Goal: Communication & Community: Answer question/provide support

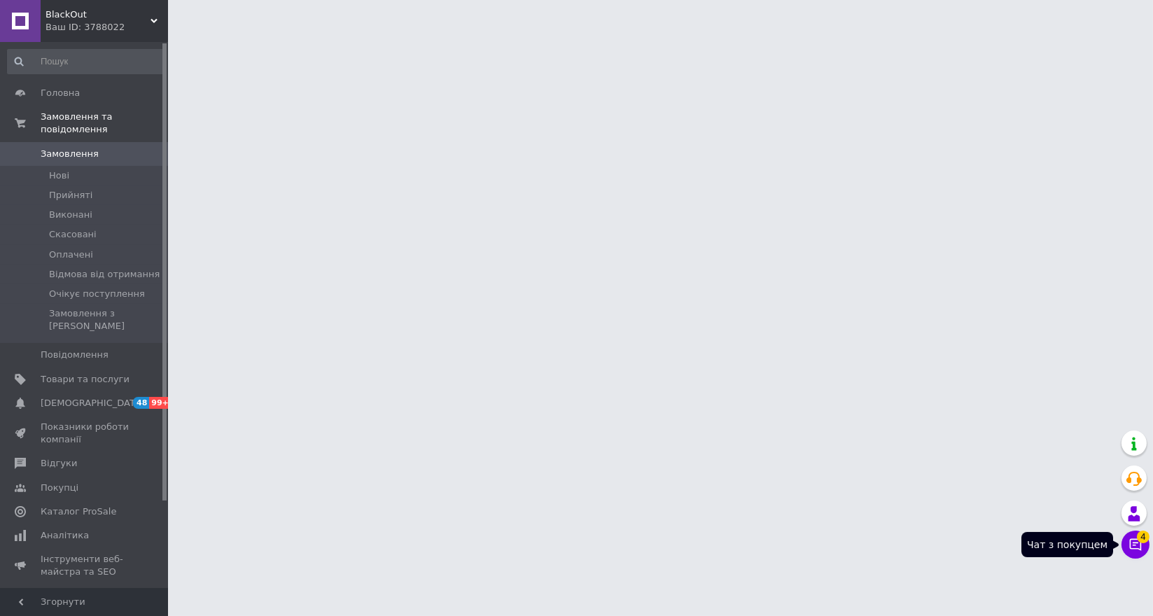
click at [1126, 545] on button "Чат з покупцем 4" at bounding box center [1135, 545] width 28 height 28
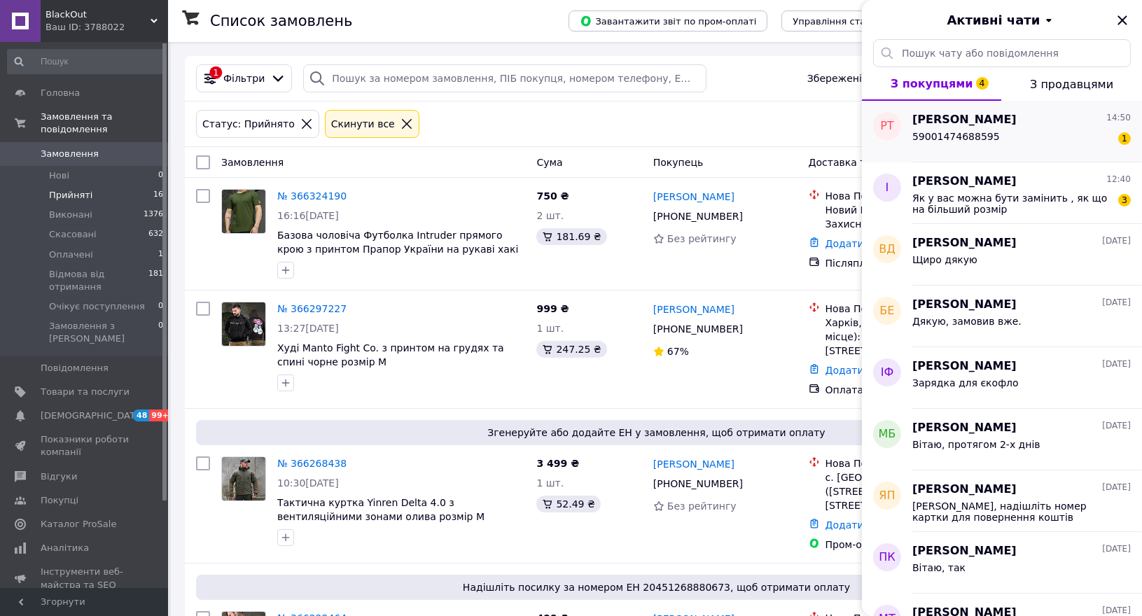
click at [923, 133] on span "59001474688595" at bounding box center [955, 136] width 87 height 11
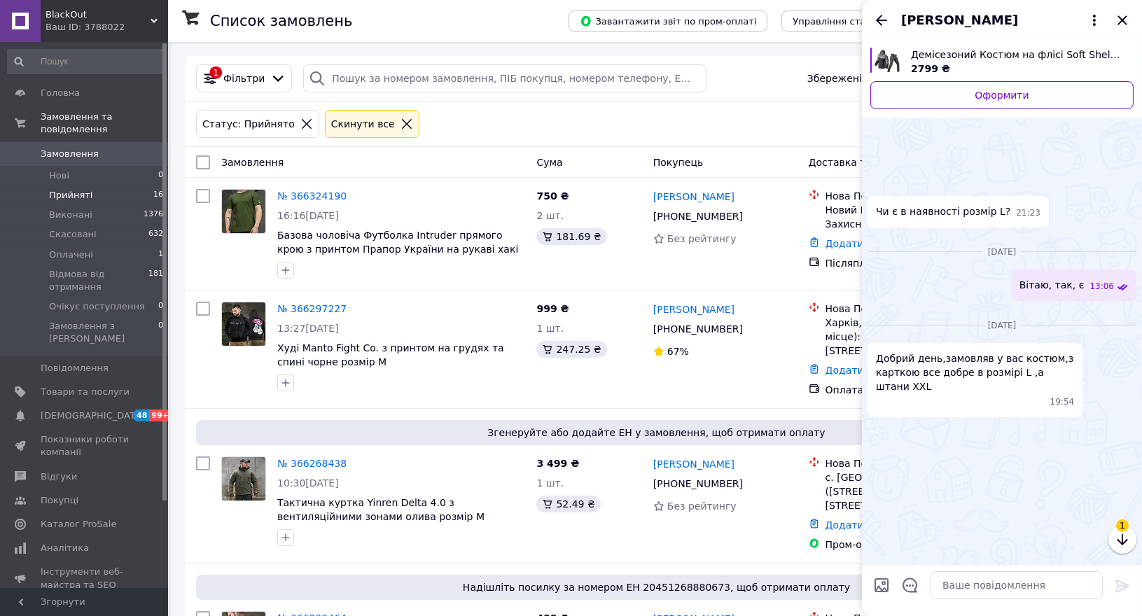
scroll to position [736, 0]
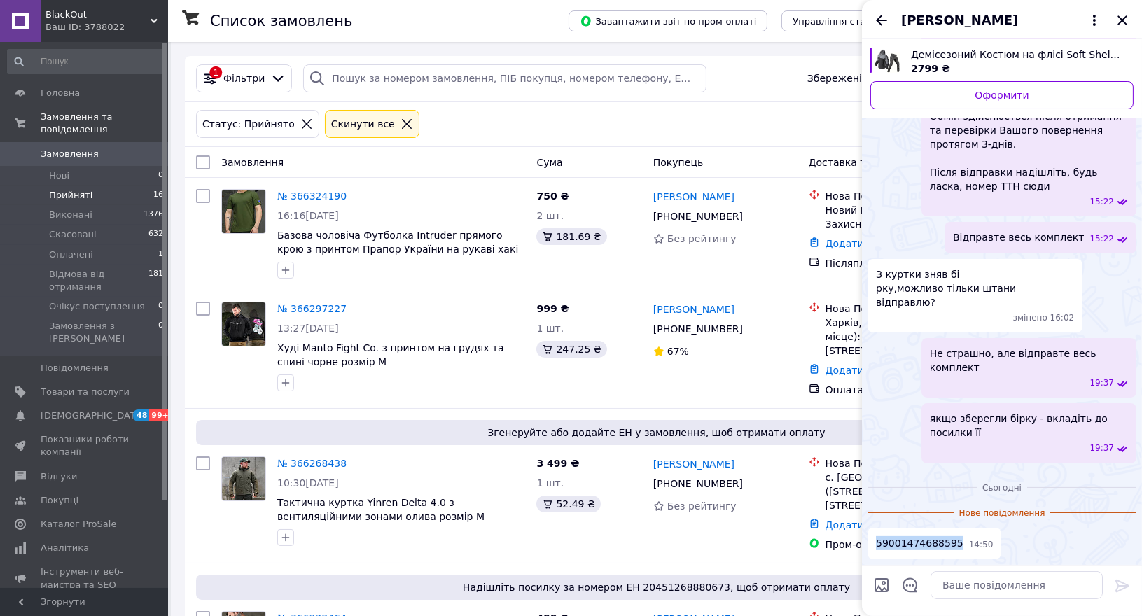
drag, startPoint x: 951, startPoint y: 545, endPoint x: 876, endPoint y: 544, distance: 75.6
click at [876, 544] on div "59001474688595 14:50" at bounding box center [934, 543] width 134 height 31
copy span "59001474688595"
click at [996, 587] on textarea at bounding box center [1016, 585] width 172 height 28
type textarea "Вітаю, прийнято"
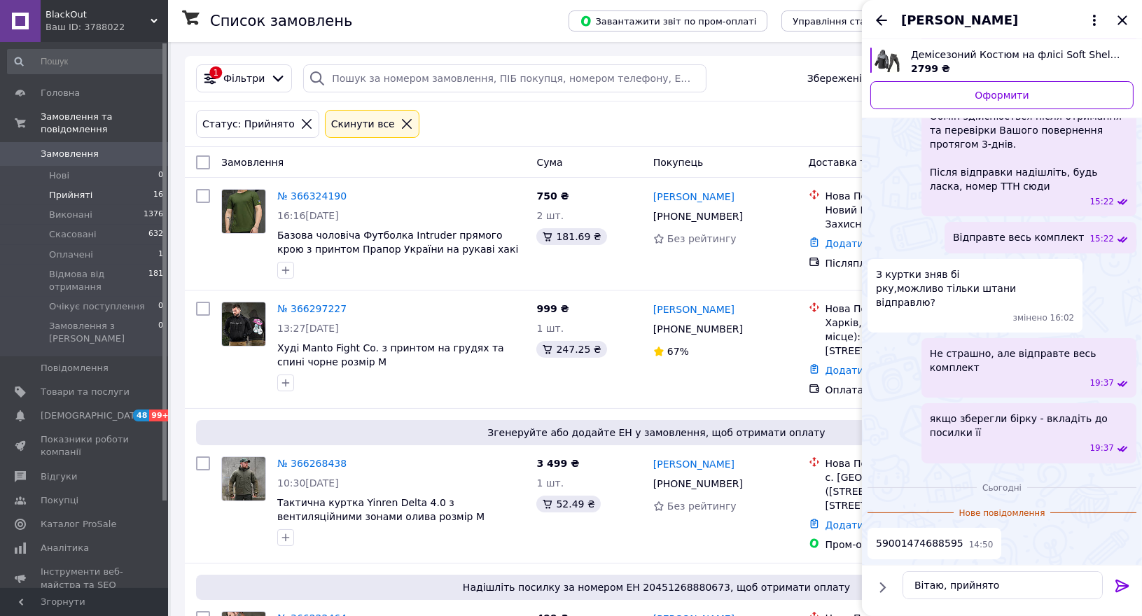
click at [1120, 588] on icon at bounding box center [1122, 585] width 17 height 17
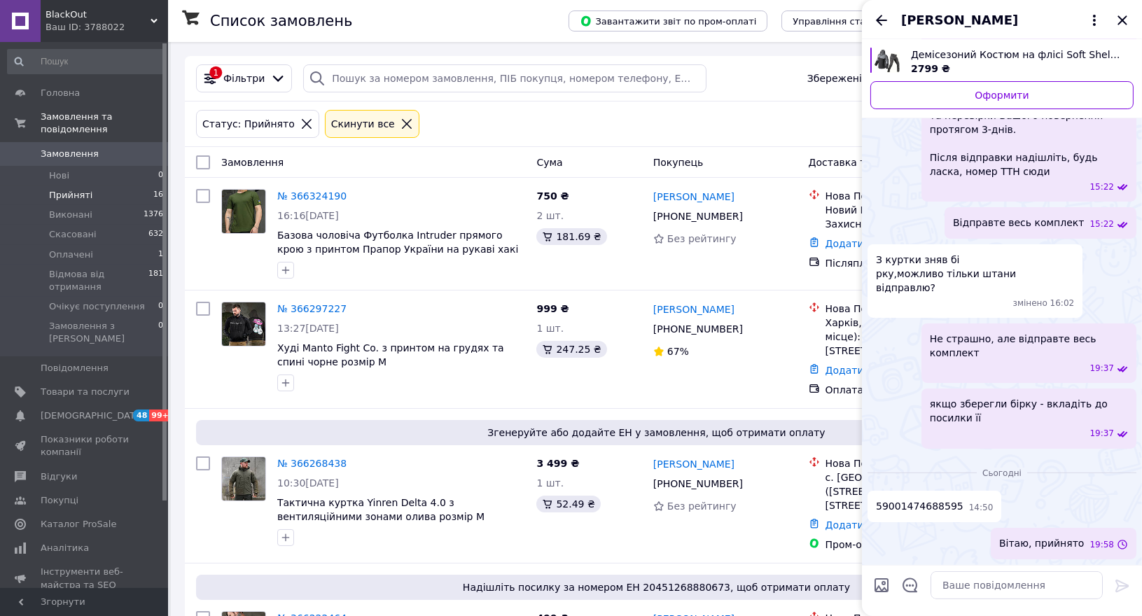
scroll to position [715, 0]
click at [881, 29] on div "Ростислав Тарасюк" at bounding box center [1002, 19] width 280 height 39
click at [878, 25] on icon "Назад" at bounding box center [881, 20] width 17 height 17
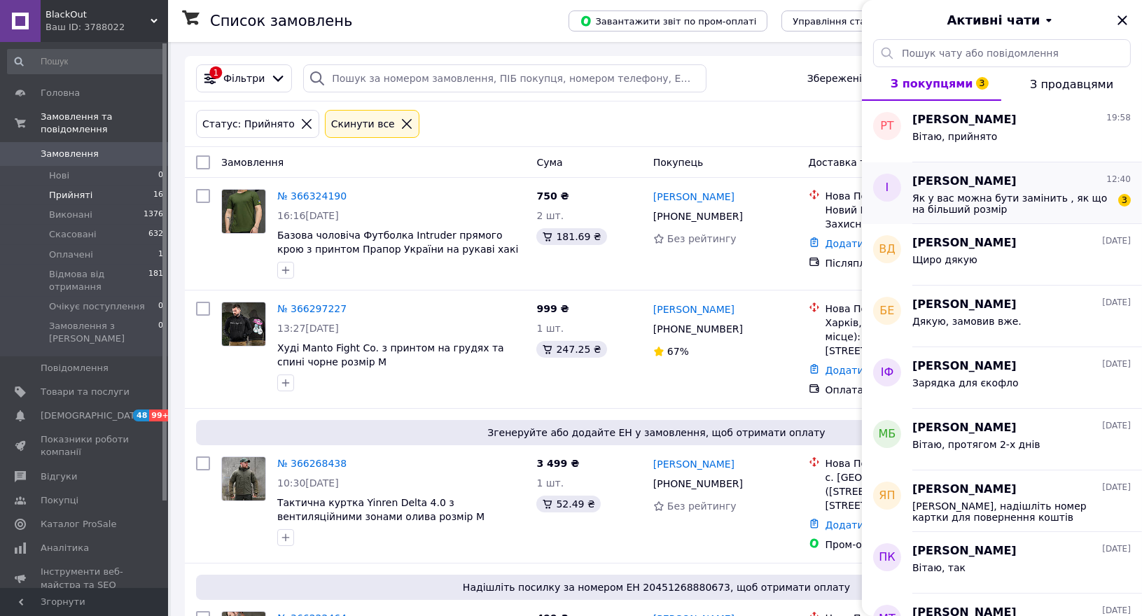
click at [958, 191] on div "Як у вас можна бути замінить , як що на більший розмір 3" at bounding box center [1021, 202] width 218 height 25
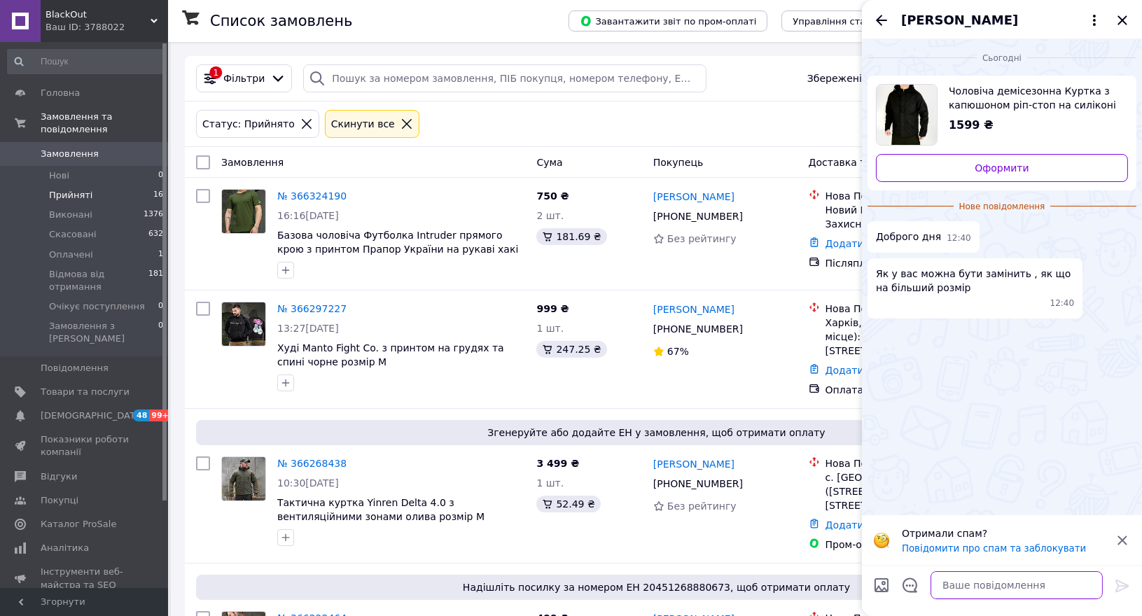
click at [967, 595] on textarea at bounding box center [1016, 585] width 172 height 28
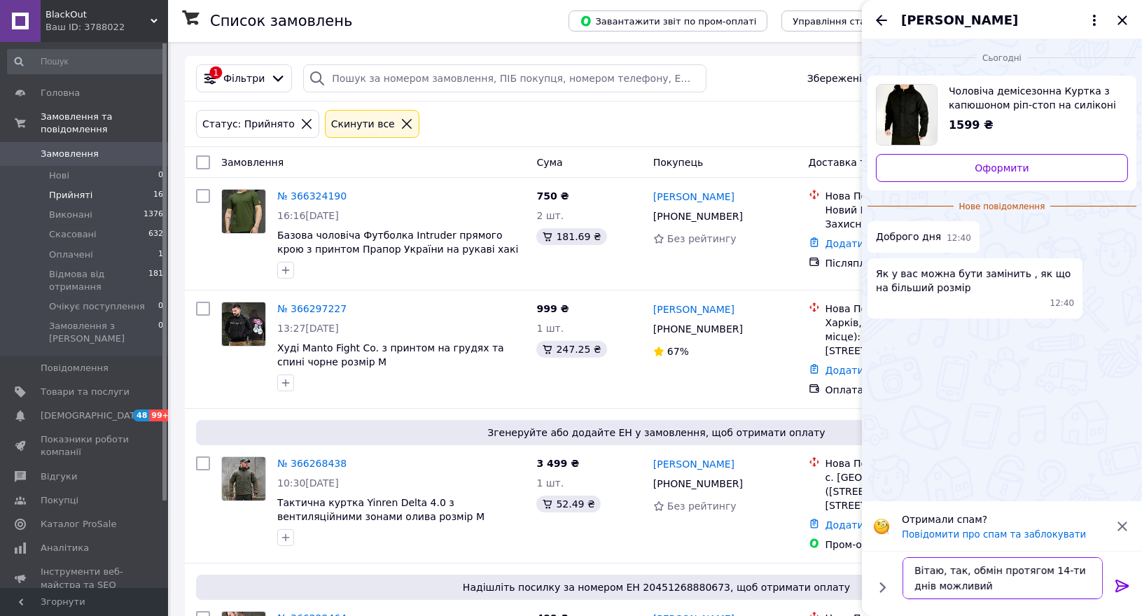
type textarea "Вітаю, так, обмін протягом 14-ти днів можливий"
click at [1119, 589] on icon at bounding box center [1122, 585] width 17 height 17
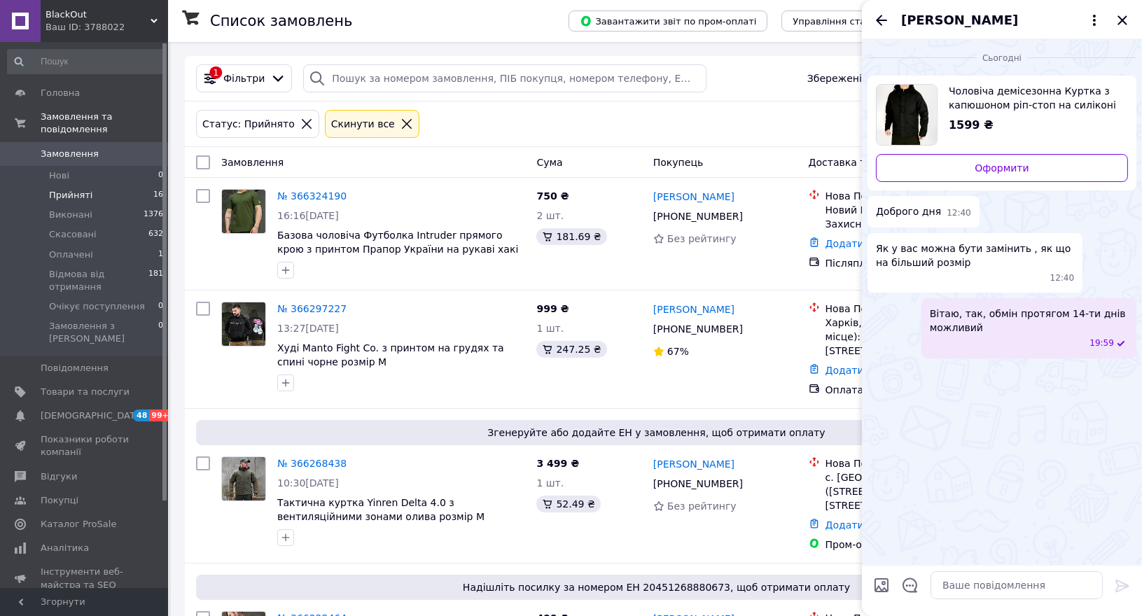
click at [890, 20] on div "Інна Дученко" at bounding box center [1002, 19] width 280 height 39
click at [883, 26] on icon "Назад" at bounding box center [881, 20] width 17 height 17
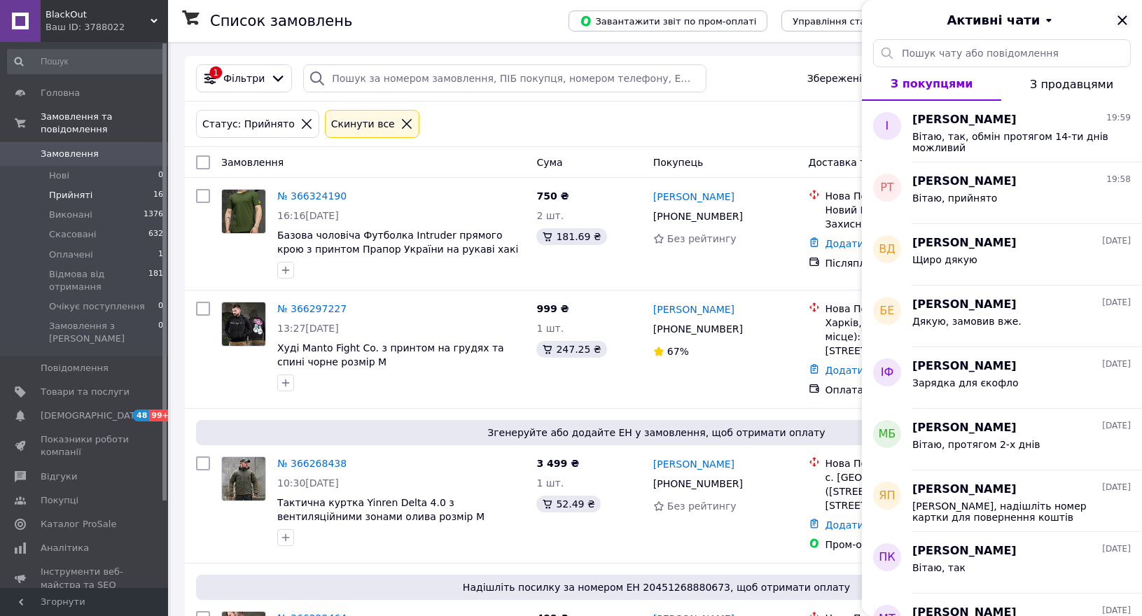
click at [1125, 23] on icon "Закрити" at bounding box center [1121, 19] width 9 height 9
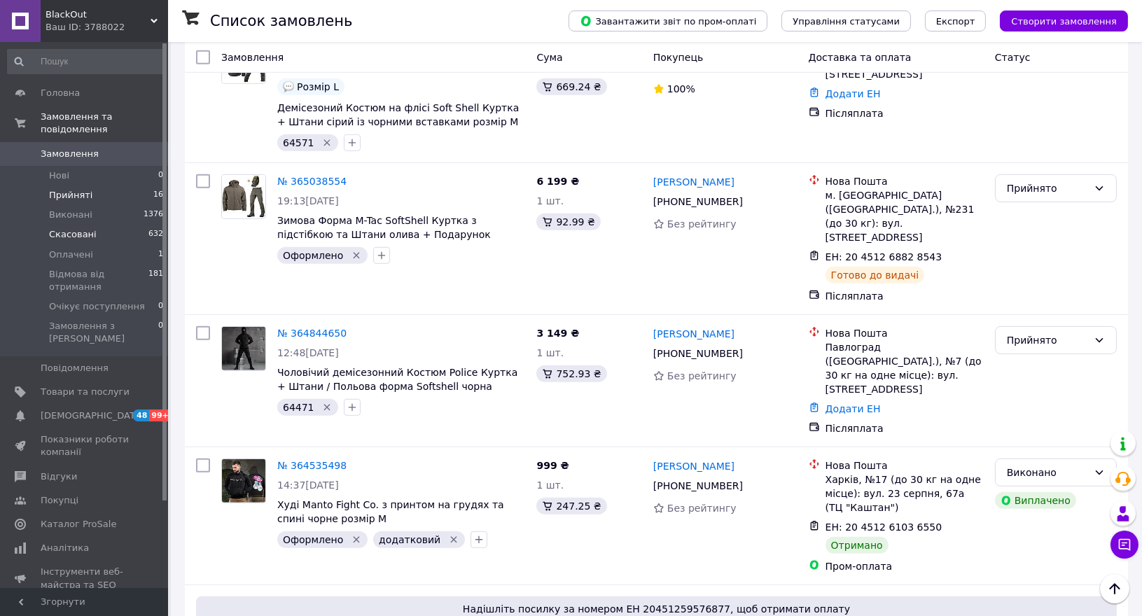
scroll to position [1727, 0]
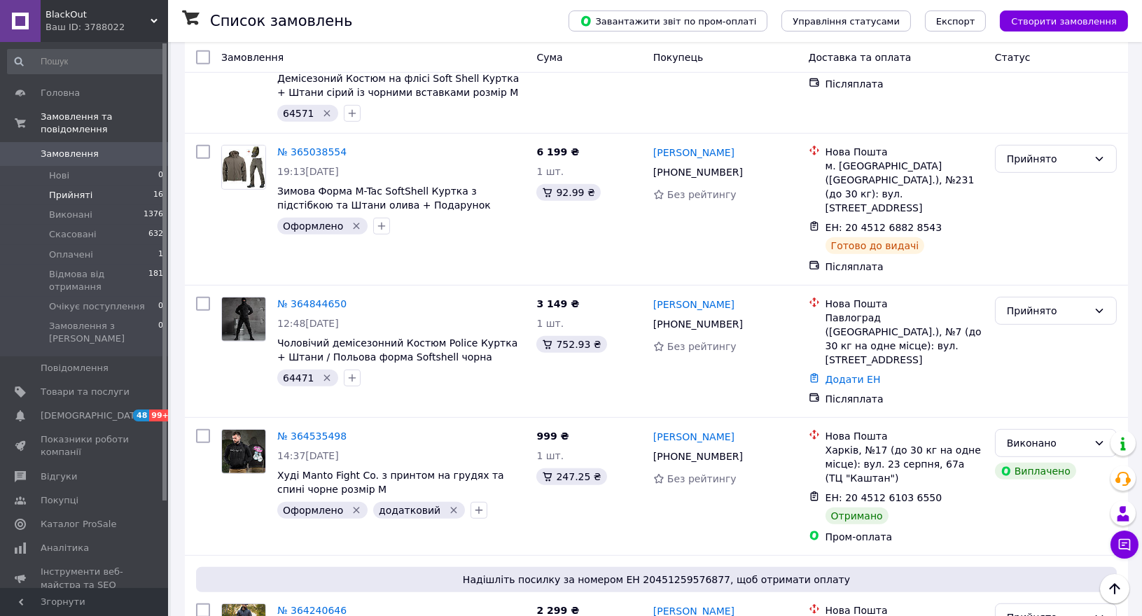
click at [72, 189] on span "Прийняті" at bounding box center [70, 195] width 43 height 13
click at [71, 248] on span "Оплачені" at bounding box center [71, 254] width 44 height 13
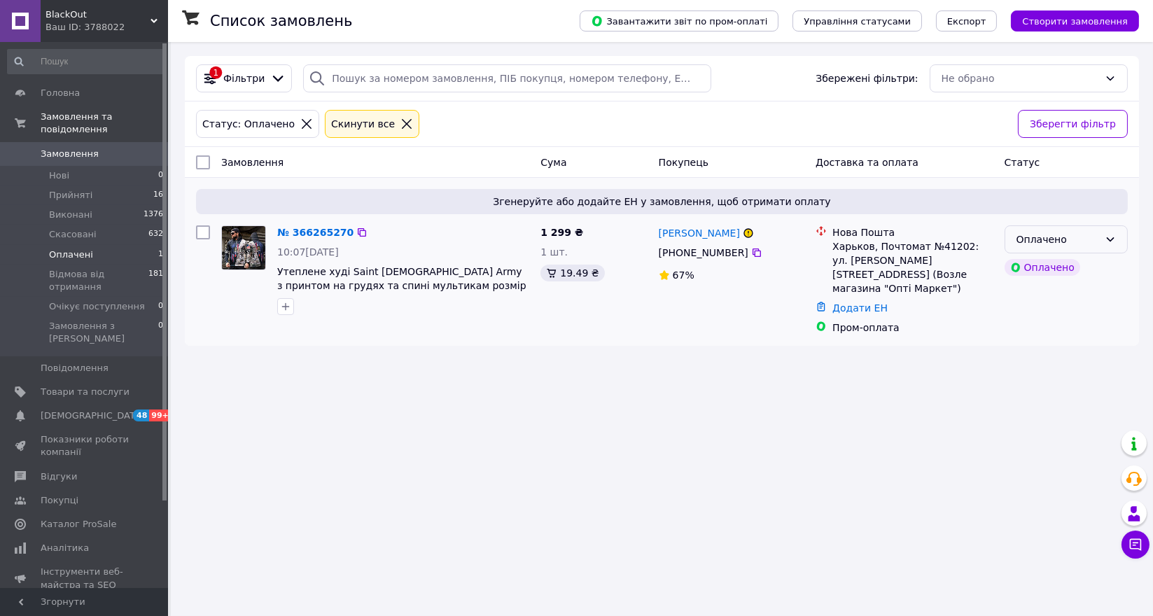
click at [1042, 240] on div "Оплачено" at bounding box center [1057, 239] width 83 height 15
click at [1043, 265] on li "Прийнято" at bounding box center [1066, 269] width 122 height 25
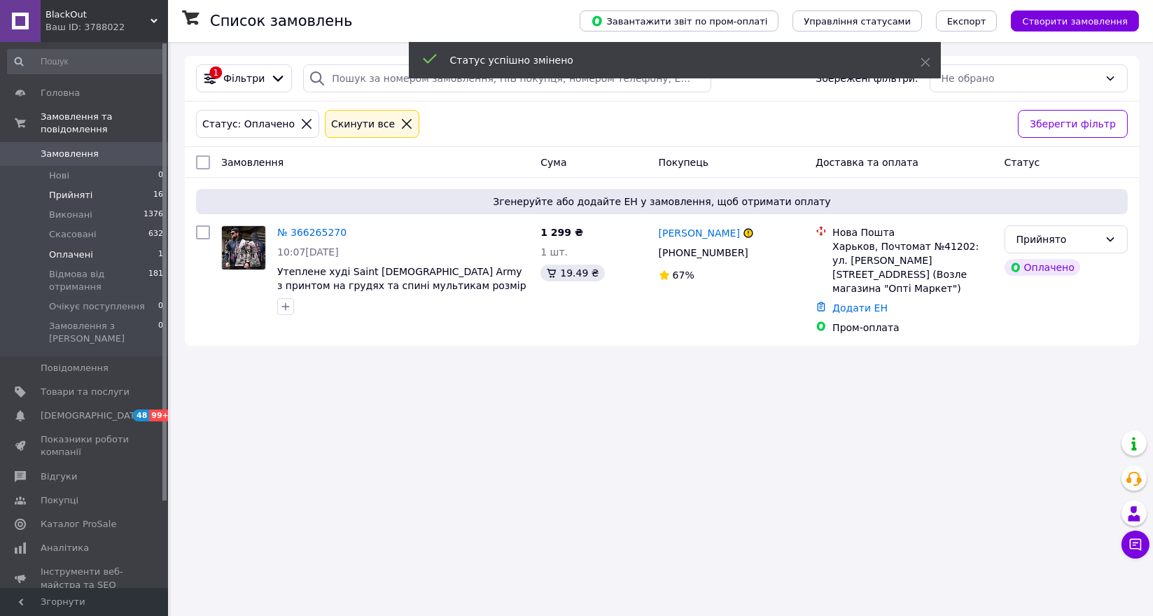
click at [83, 189] on span "Прийняті" at bounding box center [70, 195] width 43 height 13
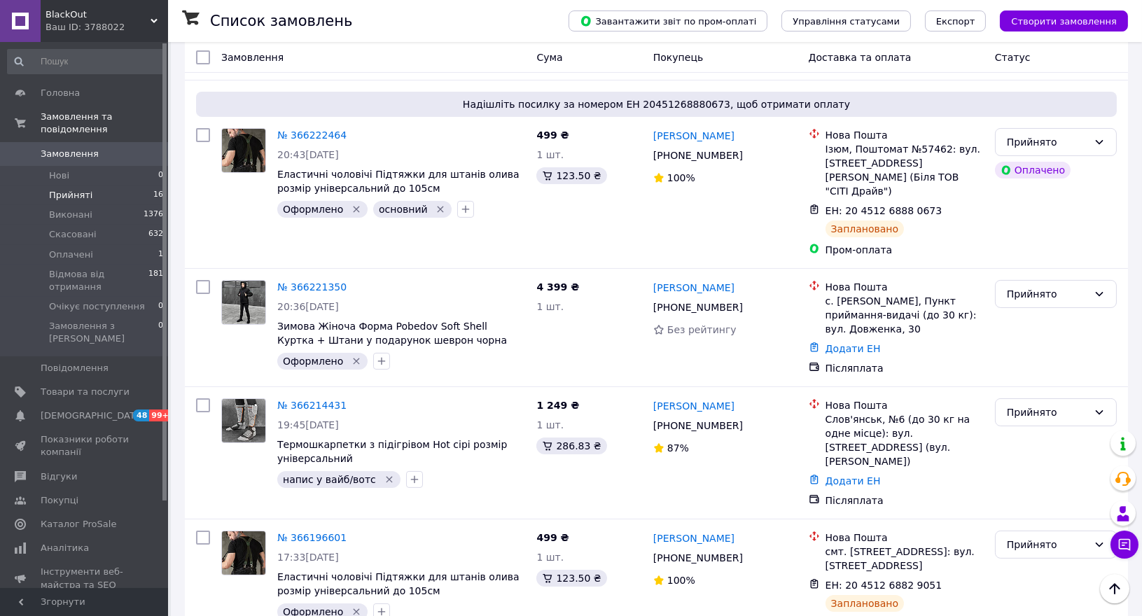
scroll to position [482, 0]
click at [745, 421] on icon at bounding box center [750, 426] width 11 height 11
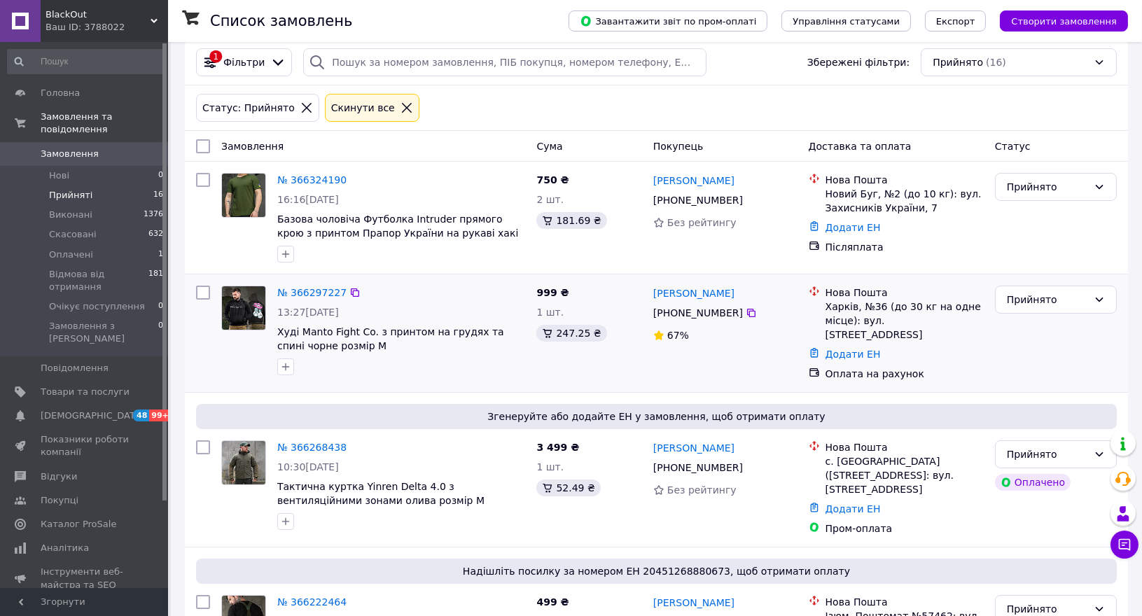
scroll to position [94, 0]
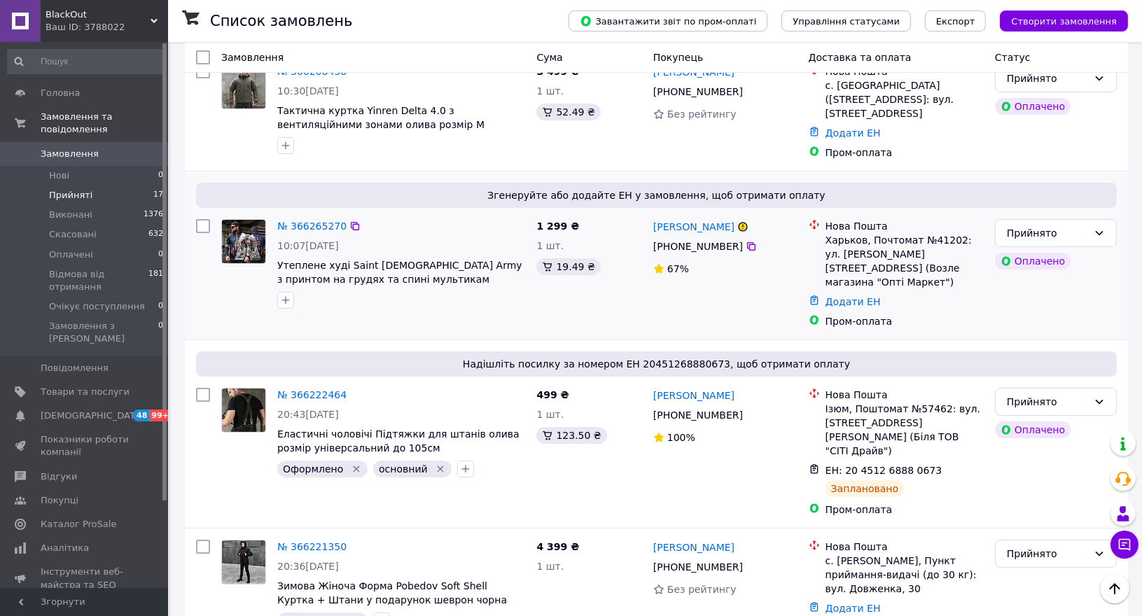
scroll to position [388, 0]
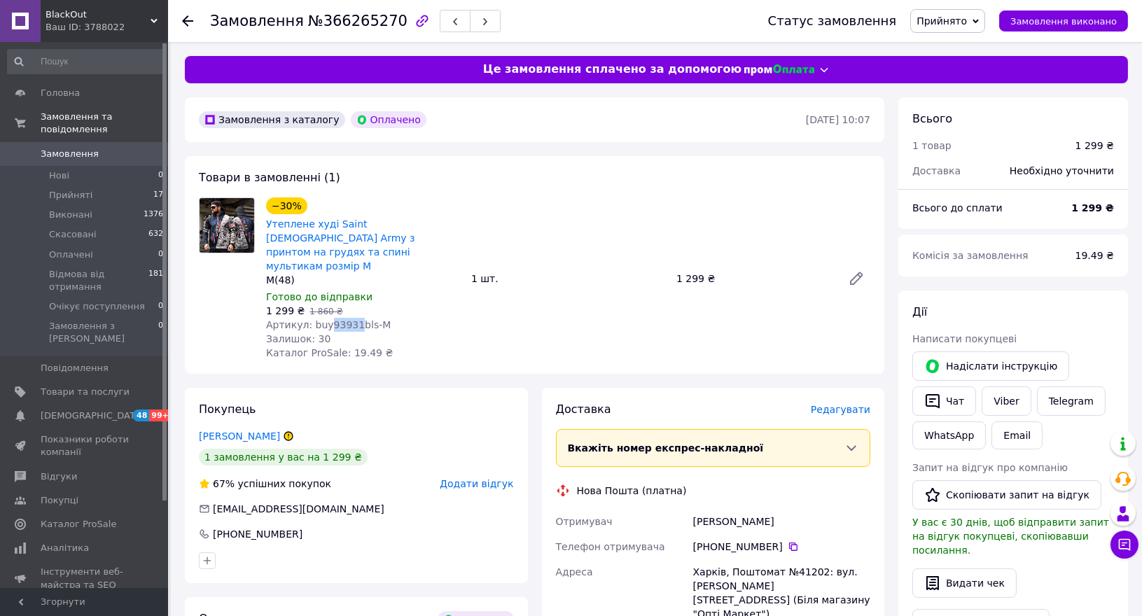
drag, startPoint x: 323, startPoint y: 300, endPoint x: 352, endPoint y: 297, distance: 28.8
click at [352, 319] on span "Артикул: buy93931bls-M" at bounding box center [328, 324] width 125 height 11
copy span "93931"
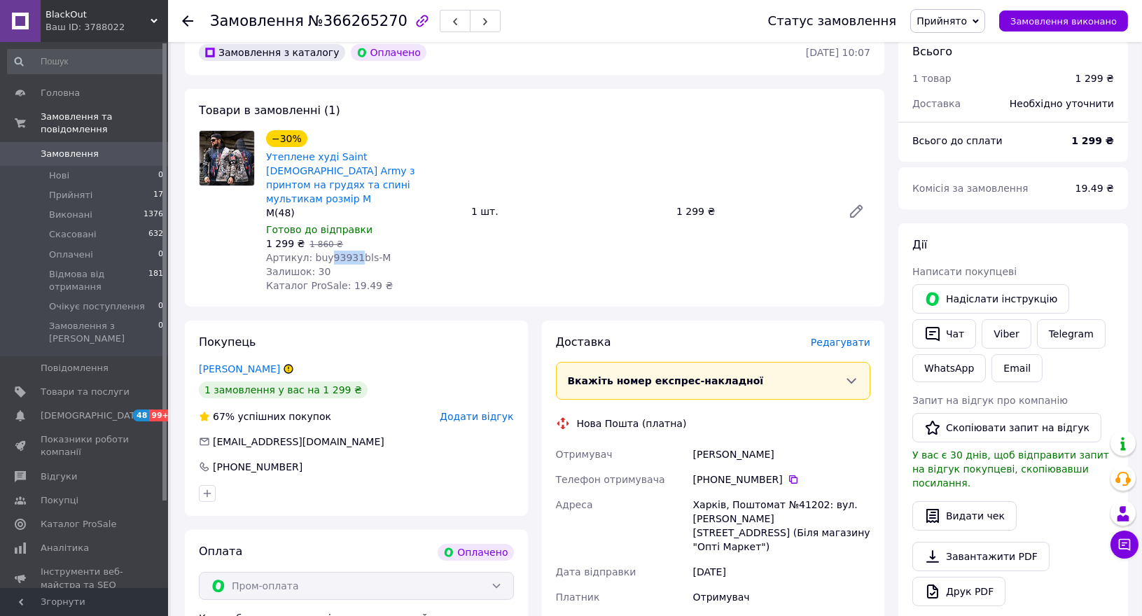
scroll to position [155, 0]
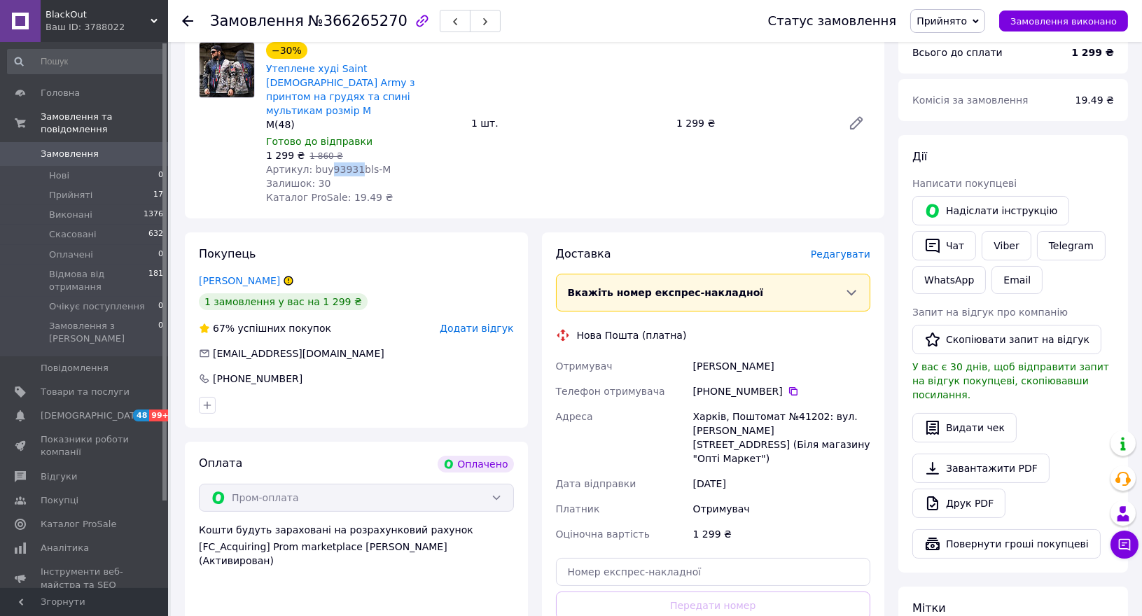
drag, startPoint x: 772, startPoint y: 361, endPoint x: 710, endPoint y: 365, distance: 62.4
click at [710, 384] on div "[PHONE_NUMBER]" at bounding box center [781, 391] width 177 height 14
copy div "0 97 667 72 06"
drag, startPoint x: 813, startPoint y: 388, endPoint x: 790, endPoint y: 388, distance: 23.1
click at [790, 404] on div "Харків, Поштомат №41202: вул. [PERSON_NAME][STREET_ADDRESS] (Біля магазину "Опт…" at bounding box center [781, 437] width 183 height 67
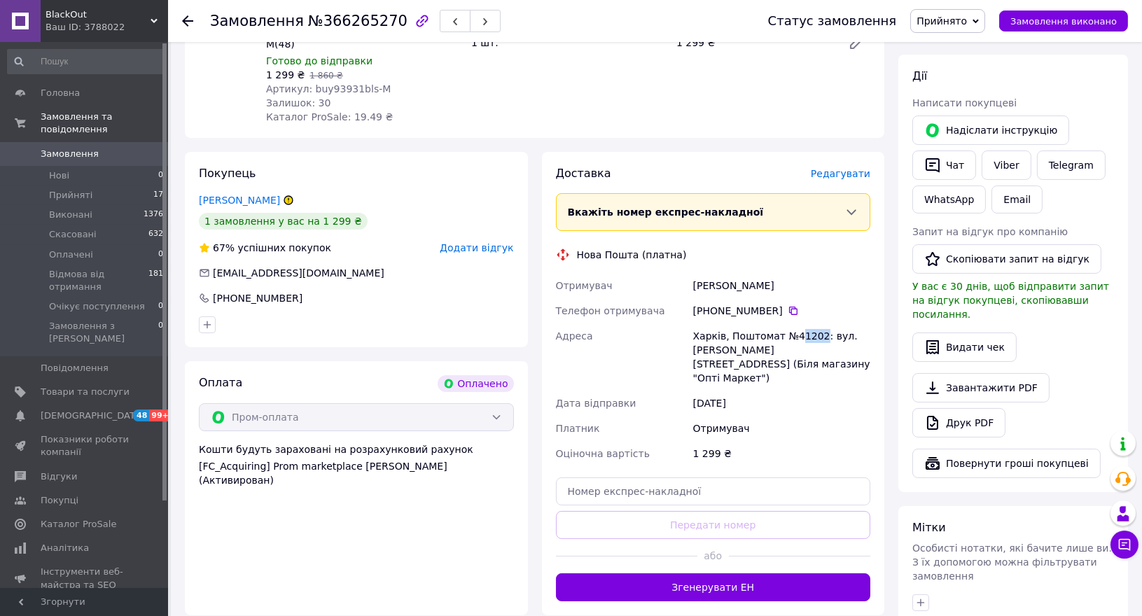
scroll to position [311, 0]
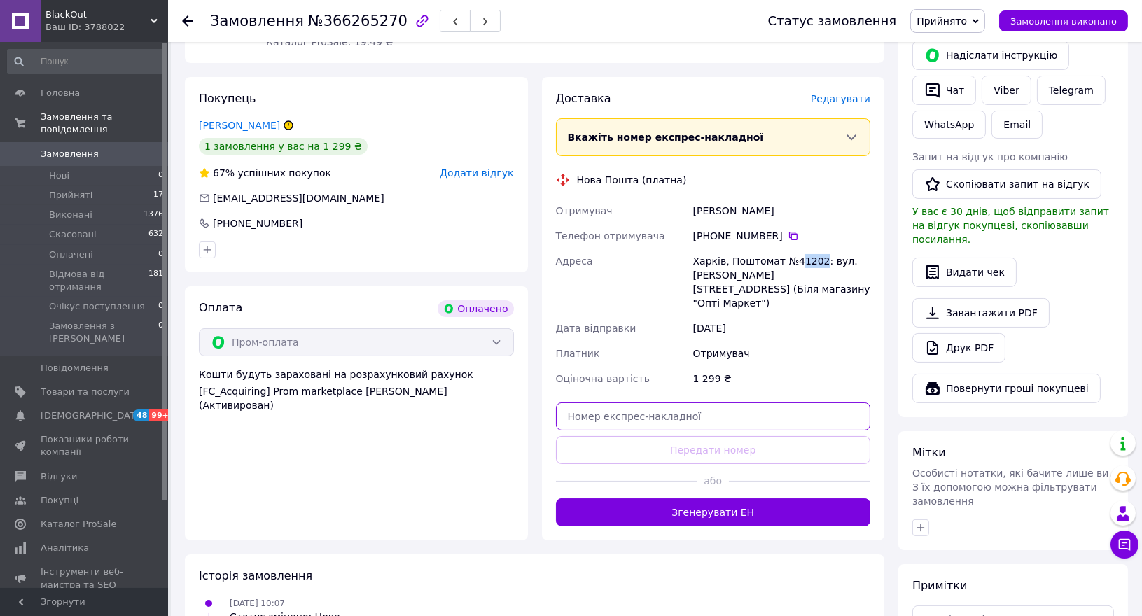
click at [646, 402] on input "text" at bounding box center [713, 416] width 315 height 28
paste input "20451269249187"
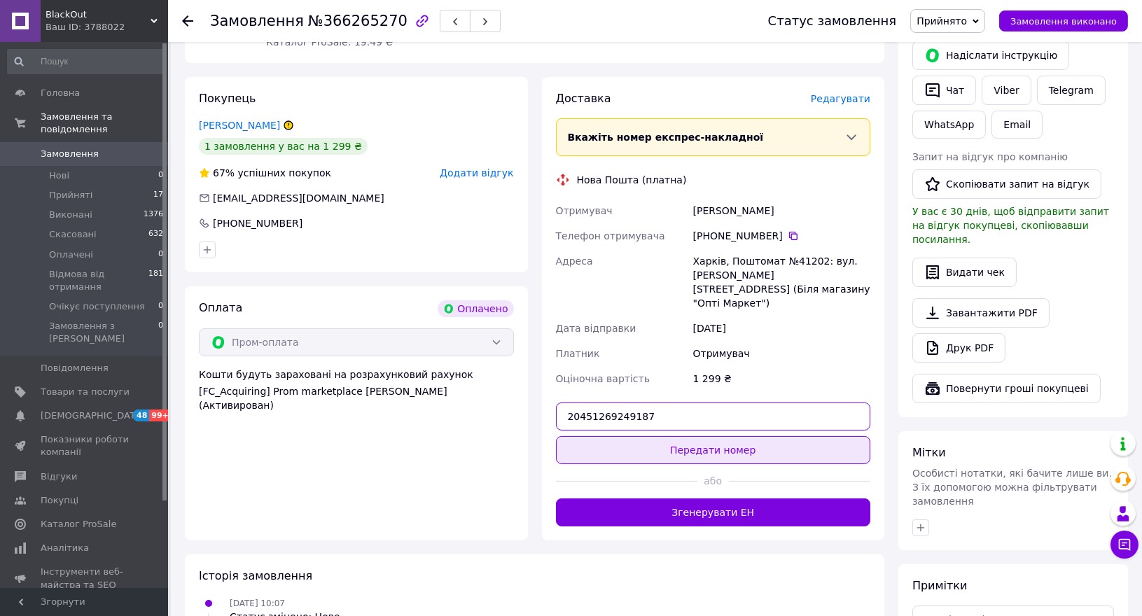
type input "20451269249187"
click at [699, 436] on button "Передати номер" at bounding box center [713, 450] width 315 height 28
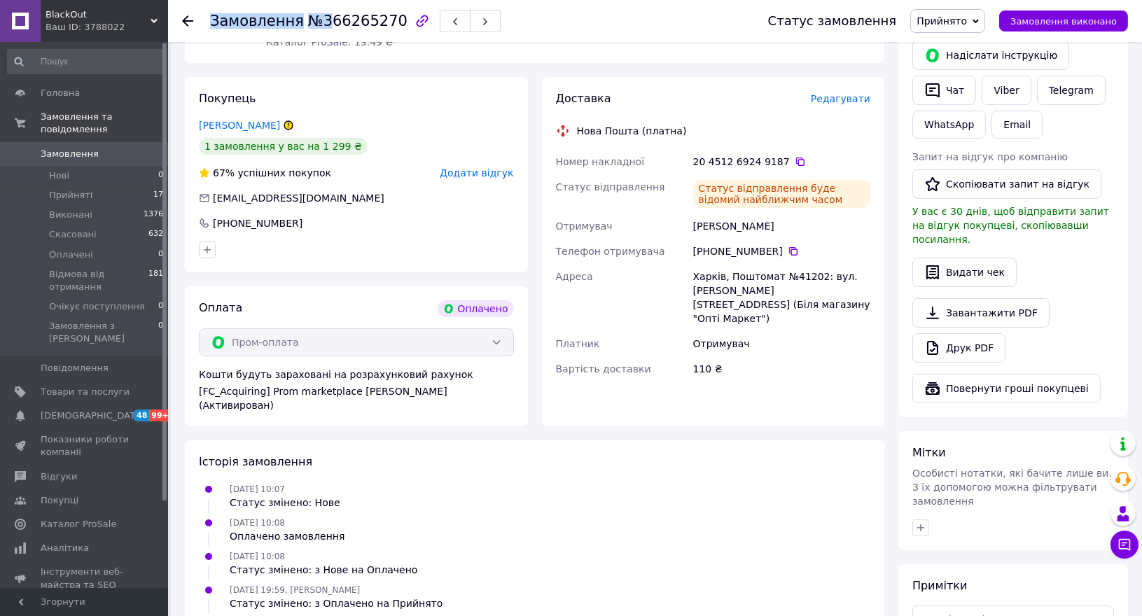
drag, startPoint x: 385, startPoint y: 26, endPoint x: 314, endPoint y: 21, distance: 71.6
click at [321, 21] on div "Замовлення №366265270" at bounding box center [355, 21] width 290 height 24
click at [313, 21] on span "№366265270" at bounding box center [357, 21] width 99 height 17
drag, startPoint x: 312, startPoint y: 21, endPoint x: 349, endPoint y: 19, distance: 37.2
click at [349, 19] on span "№366265270" at bounding box center [357, 21] width 99 height 17
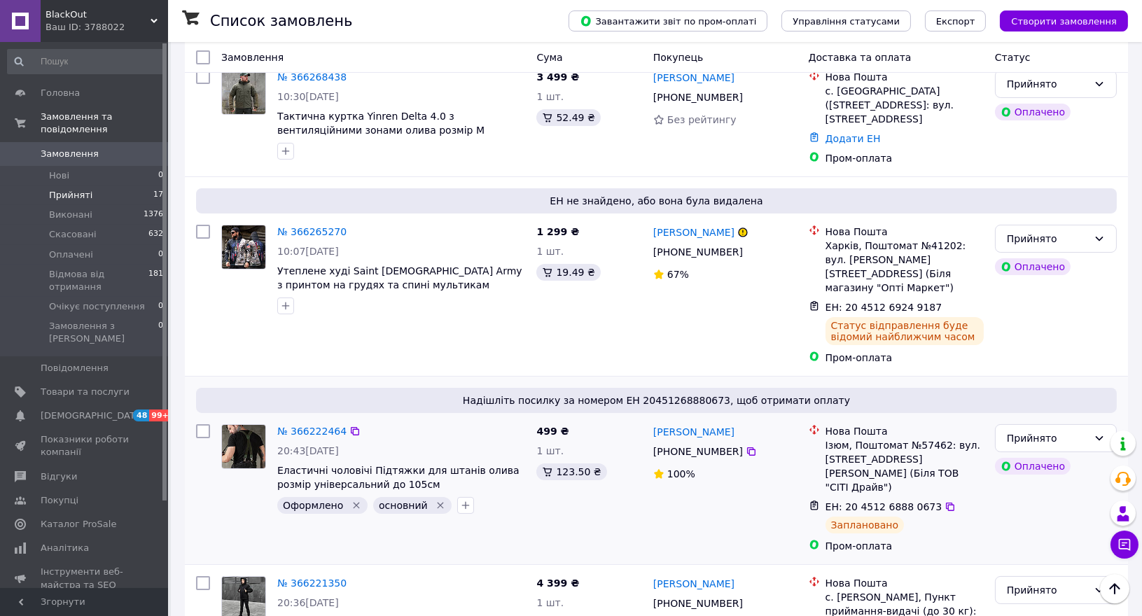
scroll to position [388, 0]
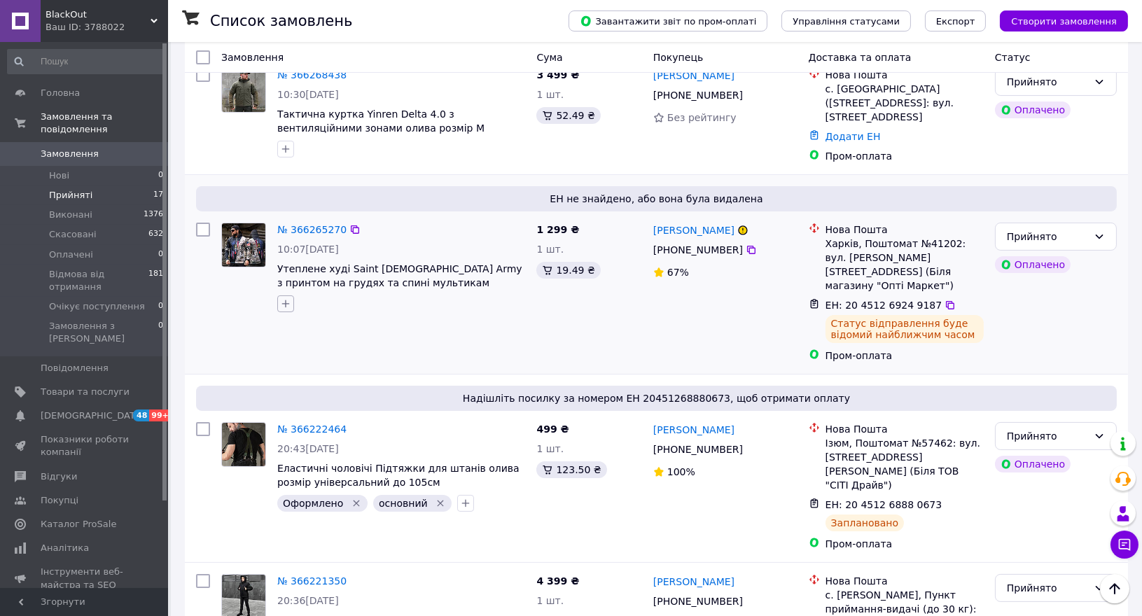
click at [284, 298] on icon "button" at bounding box center [285, 303] width 11 height 11
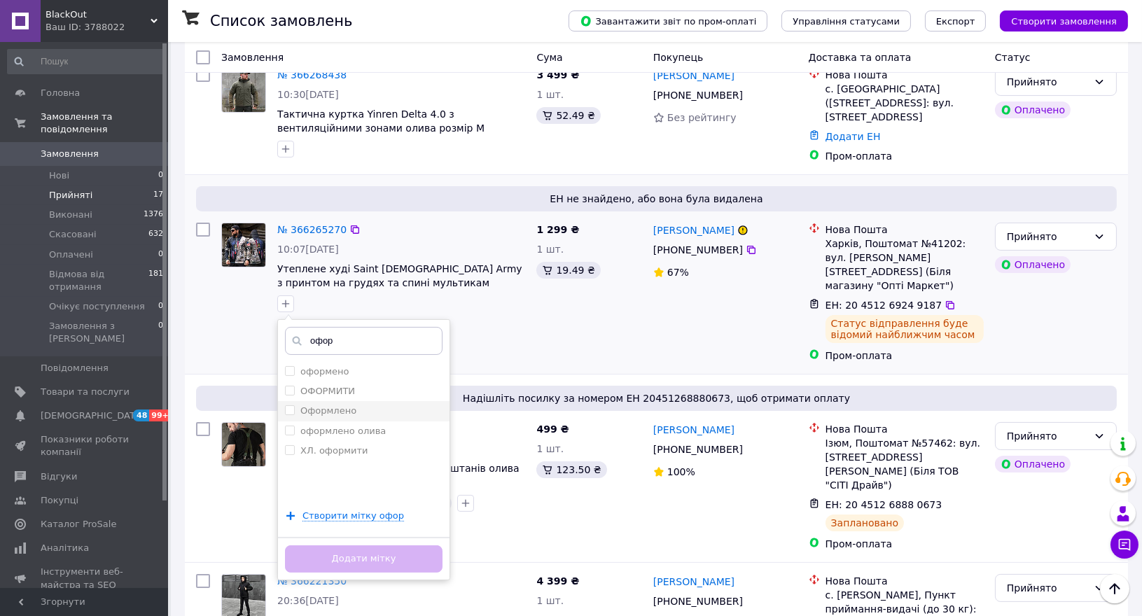
type input "офор"
click at [287, 405] on input "Оформлено" at bounding box center [289, 409] width 9 height 9
checkbox input "true"
click at [330, 552] on button "Додати мітку" at bounding box center [363, 558] width 157 height 27
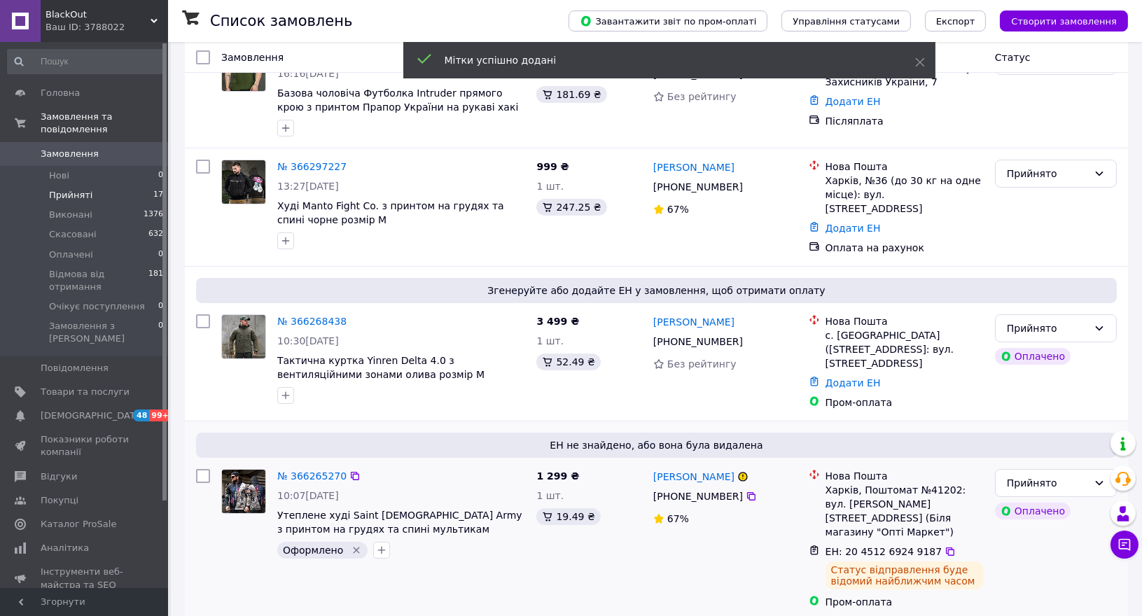
scroll to position [155, 0]
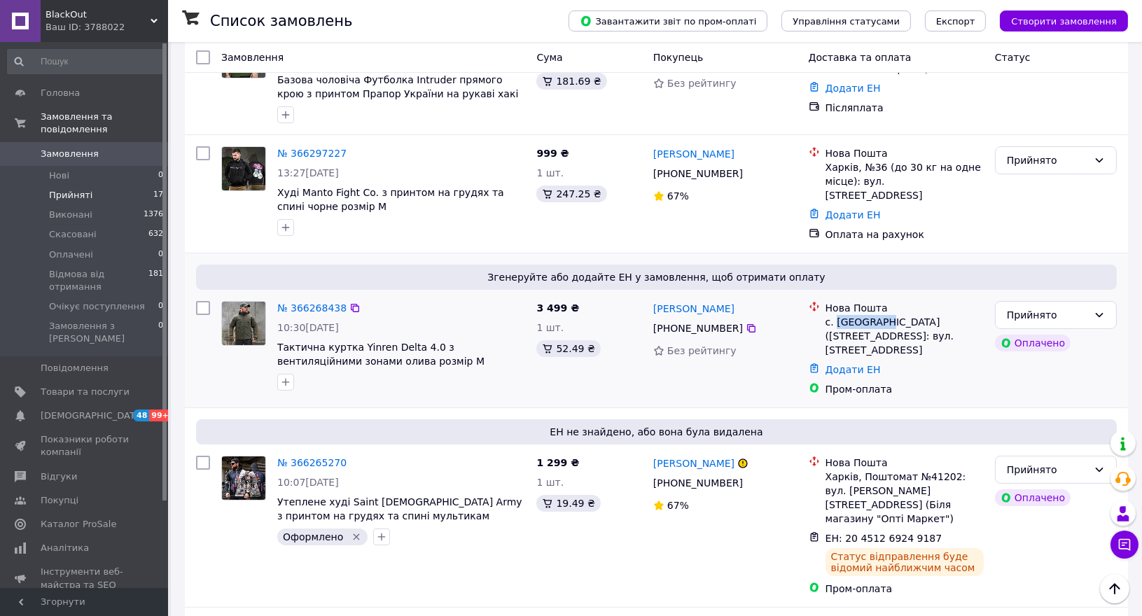
drag, startPoint x: 836, startPoint y: 314, endPoint x: 878, endPoint y: 314, distance: 41.3
click at [878, 315] on div "с. [GEOGRAPHIC_DATA] ([STREET_ADDRESS]: вул. [STREET_ADDRESS]" at bounding box center [904, 336] width 158 height 42
copy div "Лебедівка"
click at [827, 364] on link "Додати ЕН" at bounding box center [852, 369] width 55 height 11
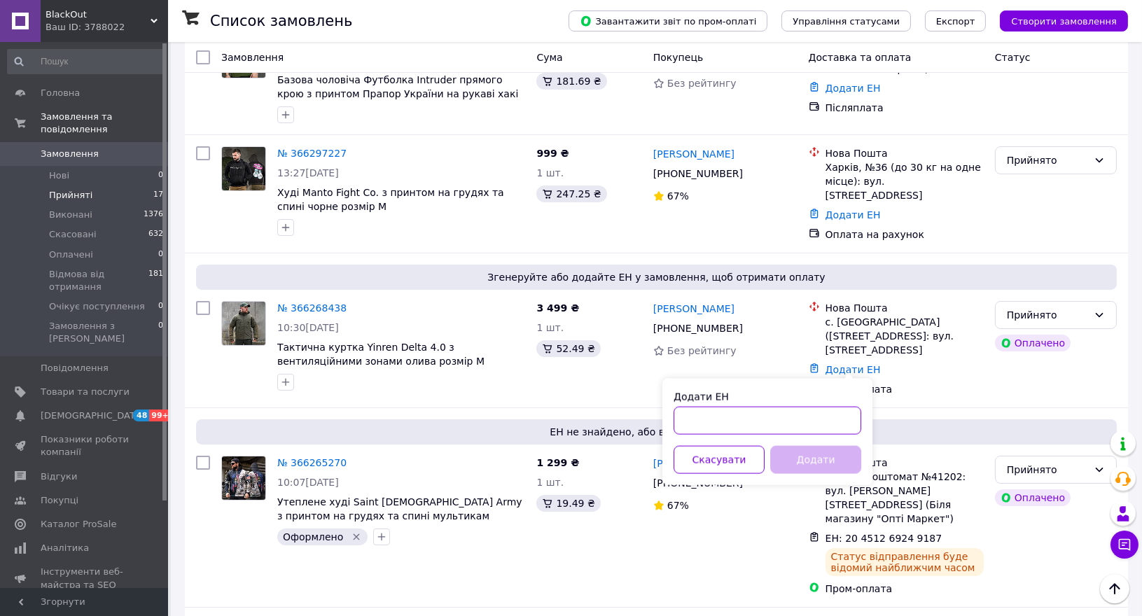
click at [717, 424] on input "Додати ЕН" at bounding box center [767, 421] width 188 height 28
paste input "20451269249994"
type input "20451269249994"
click at [794, 454] on button "Додати" at bounding box center [815, 460] width 91 height 28
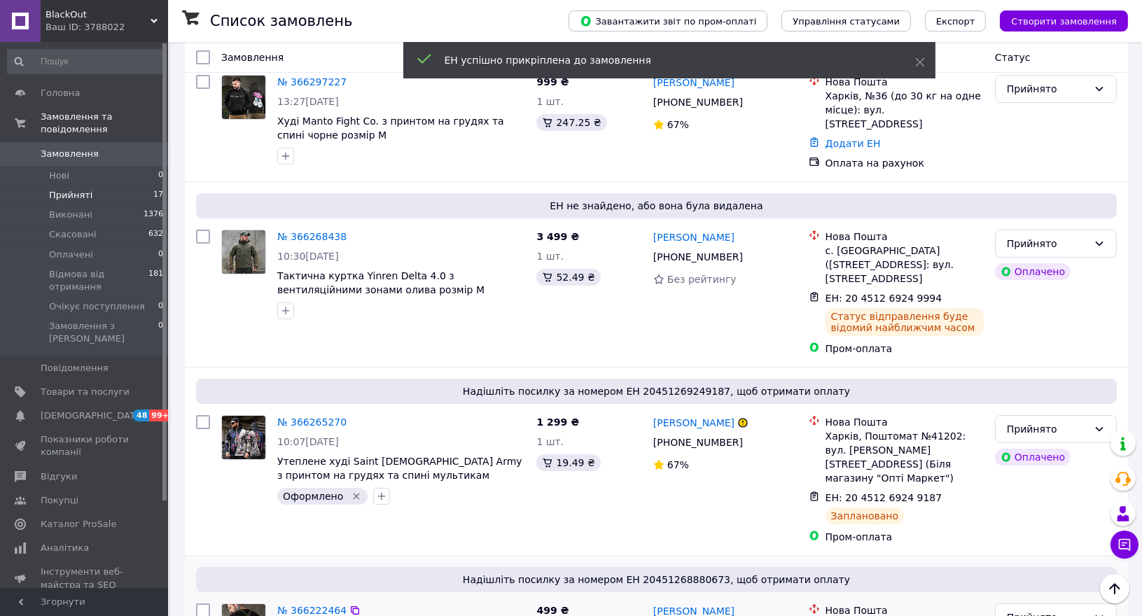
scroll to position [311, 0]
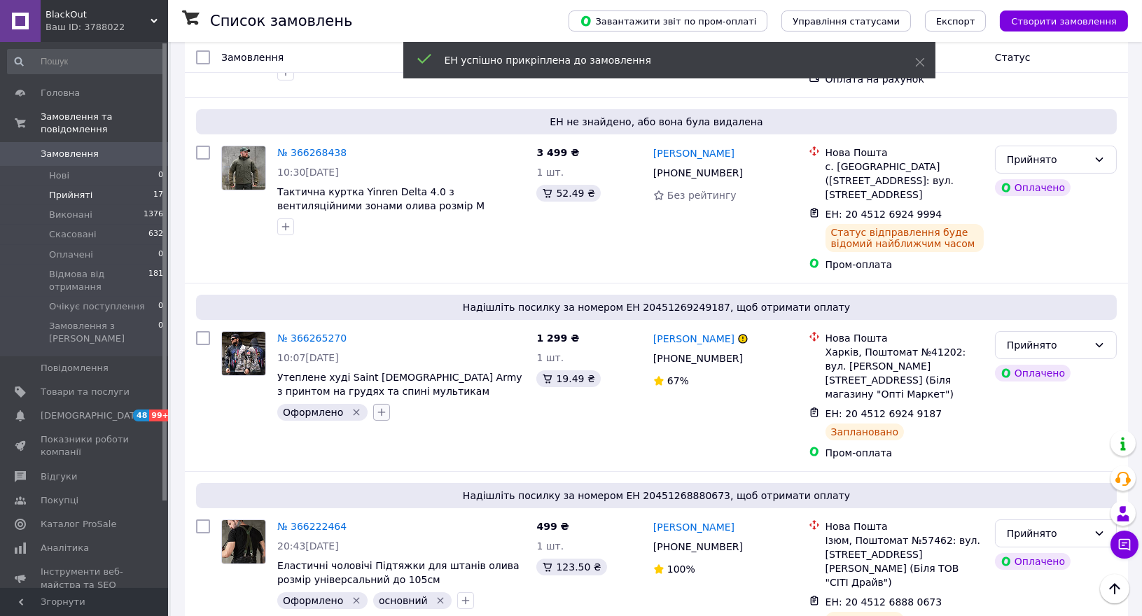
click at [376, 407] on icon "button" at bounding box center [381, 412] width 11 height 11
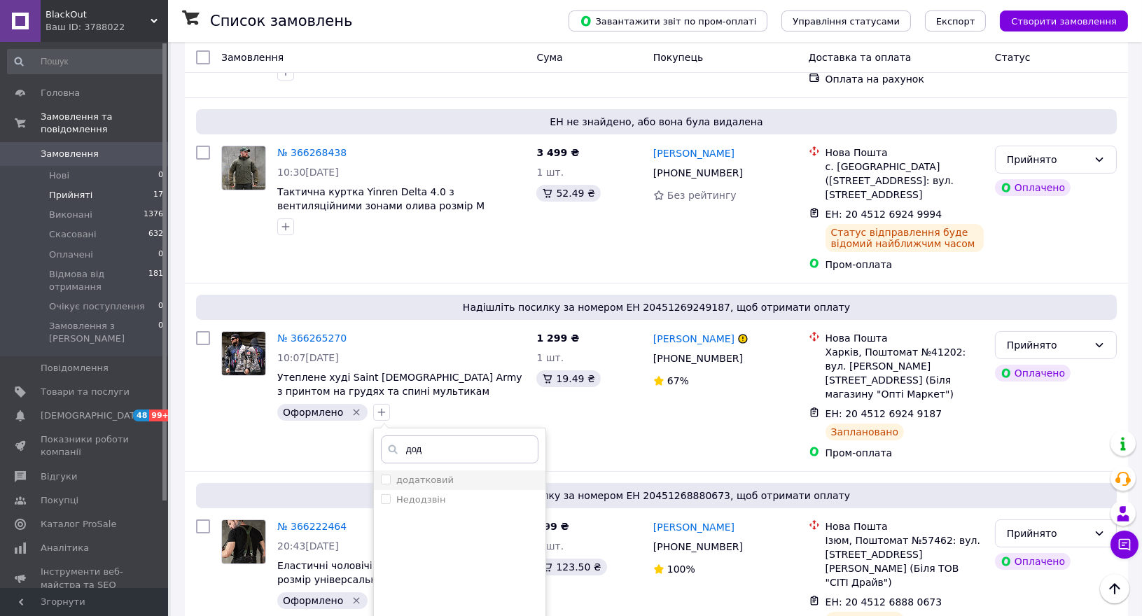
type input "дод"
click at [381, 475] on input "додатковий" at bounding box center [385, 479] width 9 height 9
checkbox input "true"
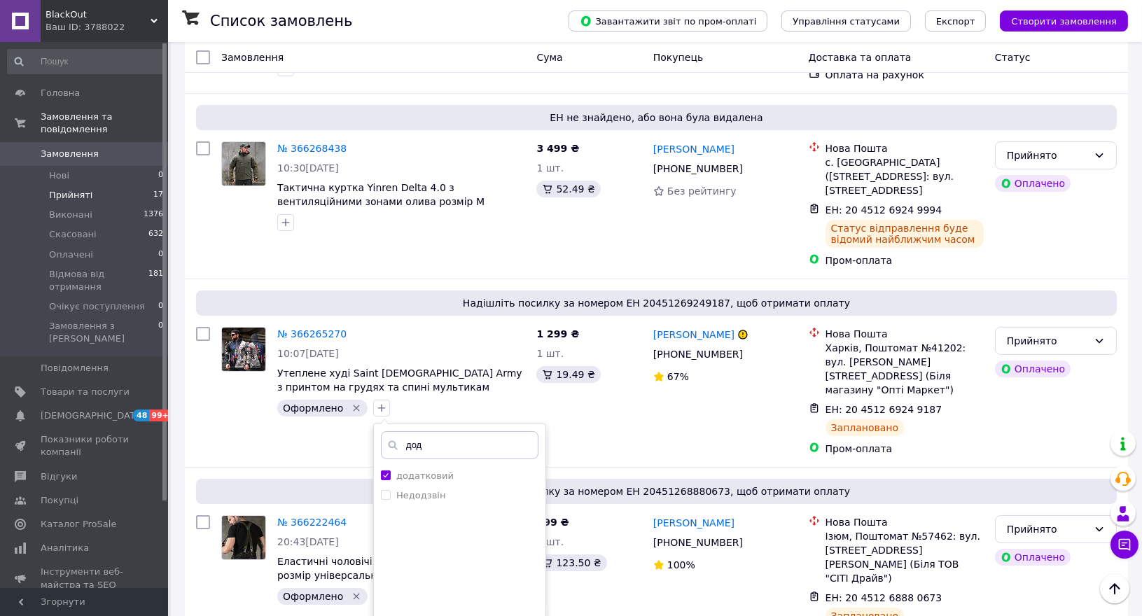
scroll to position [466, 0]
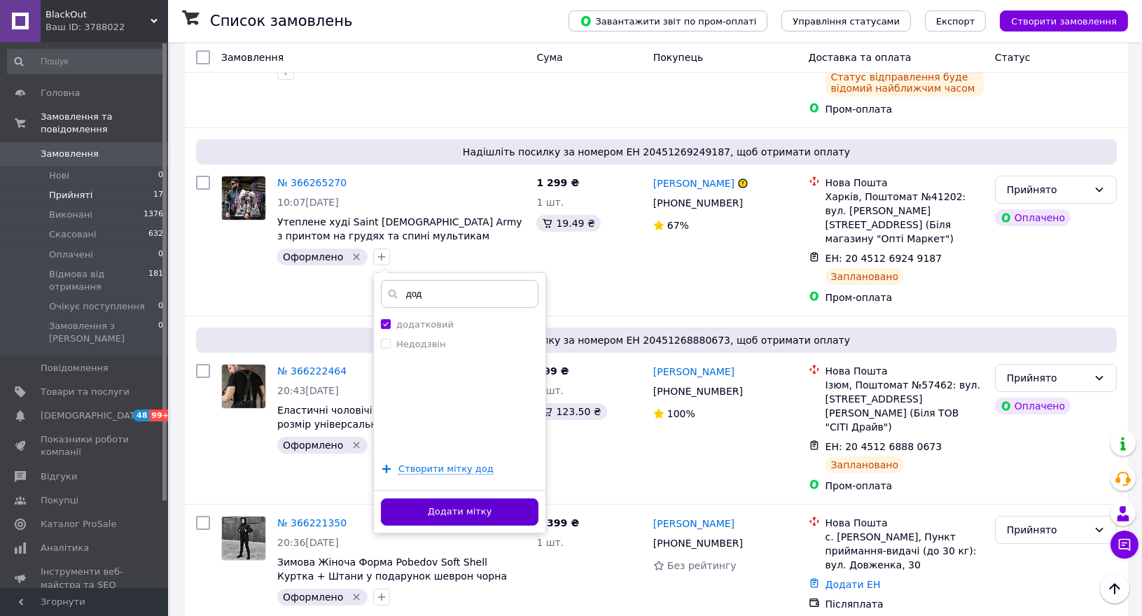
click at [421, 505] on button "Додати мітку" at bounding box center [459, 511] width 157 height 27
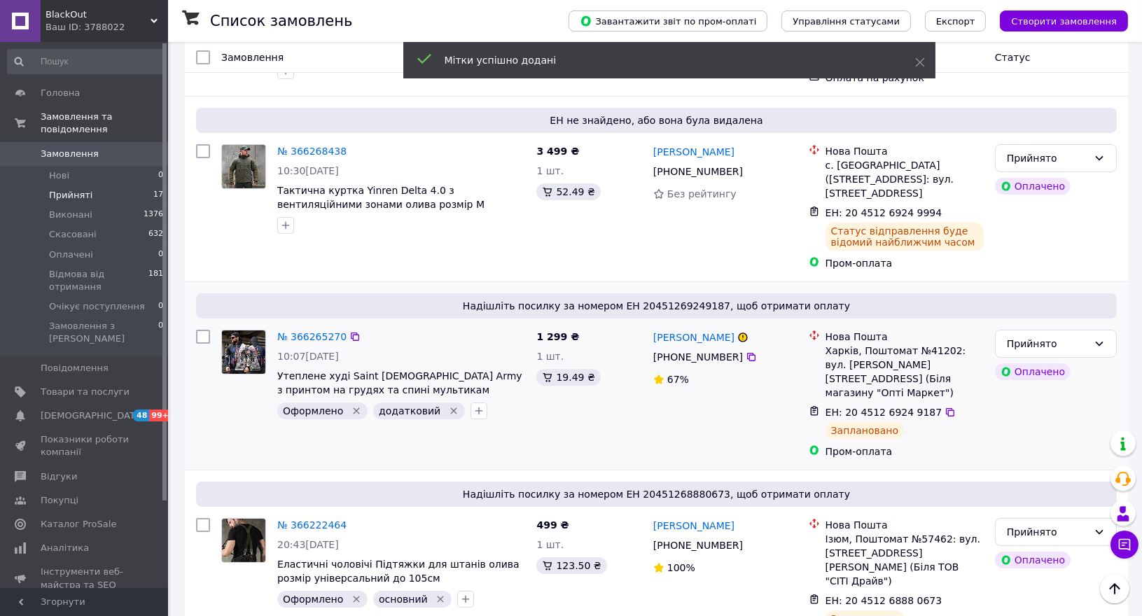
scroll to position [311, 0]
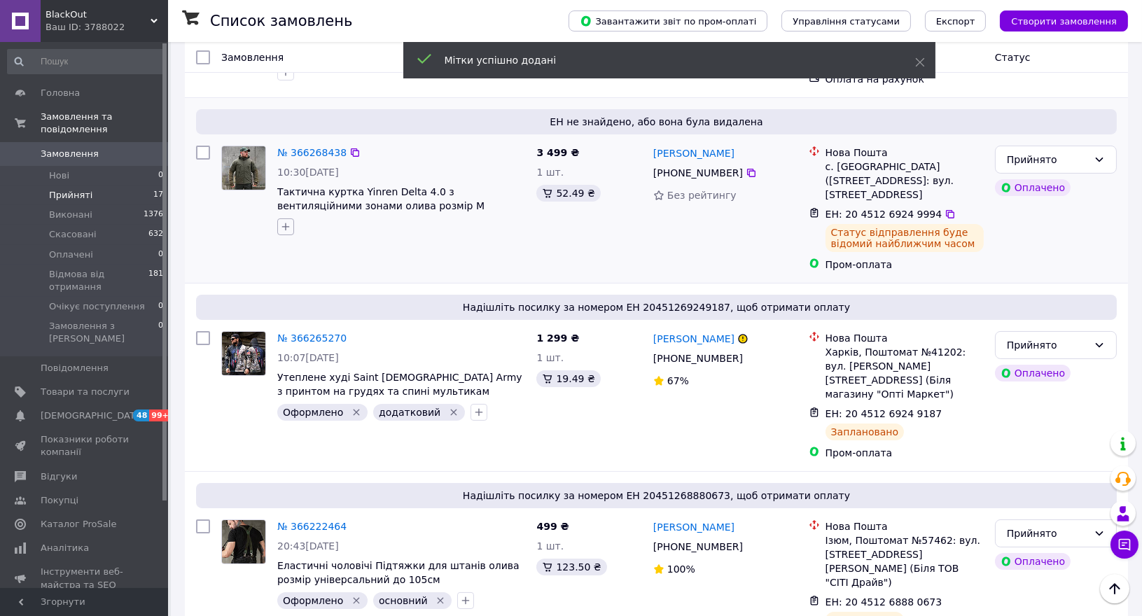
click at [290, 221] on icon "button" at bounding box center [285, 226] width 11 height 11
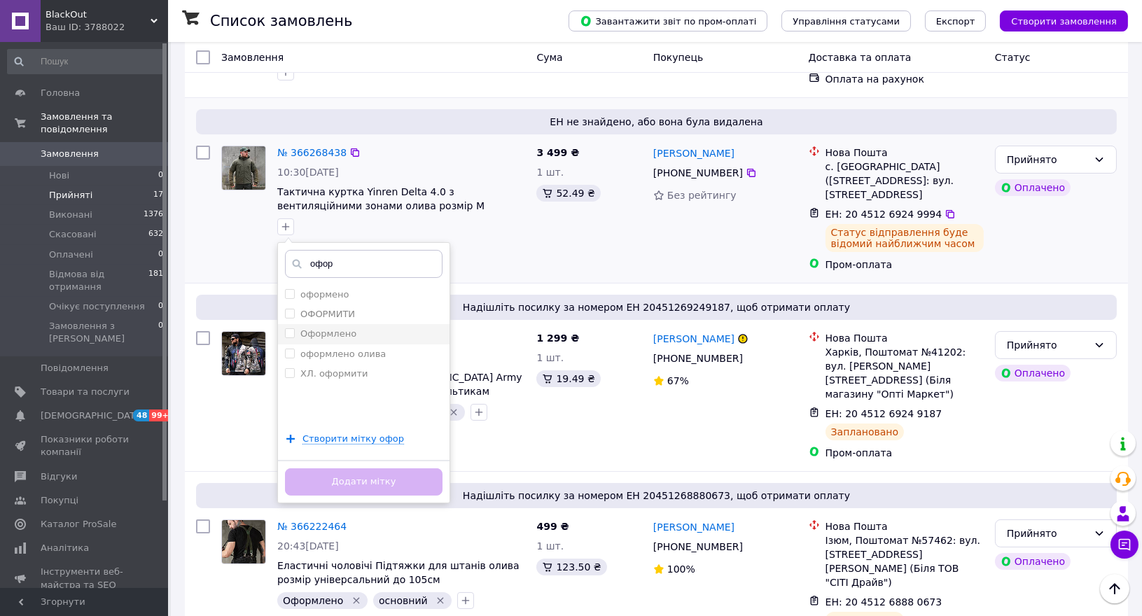
type input "офор"
click at [288, 328] on input "Оформлено" at bounding box center [289, 332] width 9 height 9
checkbox input "true"
click at [362, 470] on button "Додати мітку" at bounding box center [363, 481] width 157 height 27
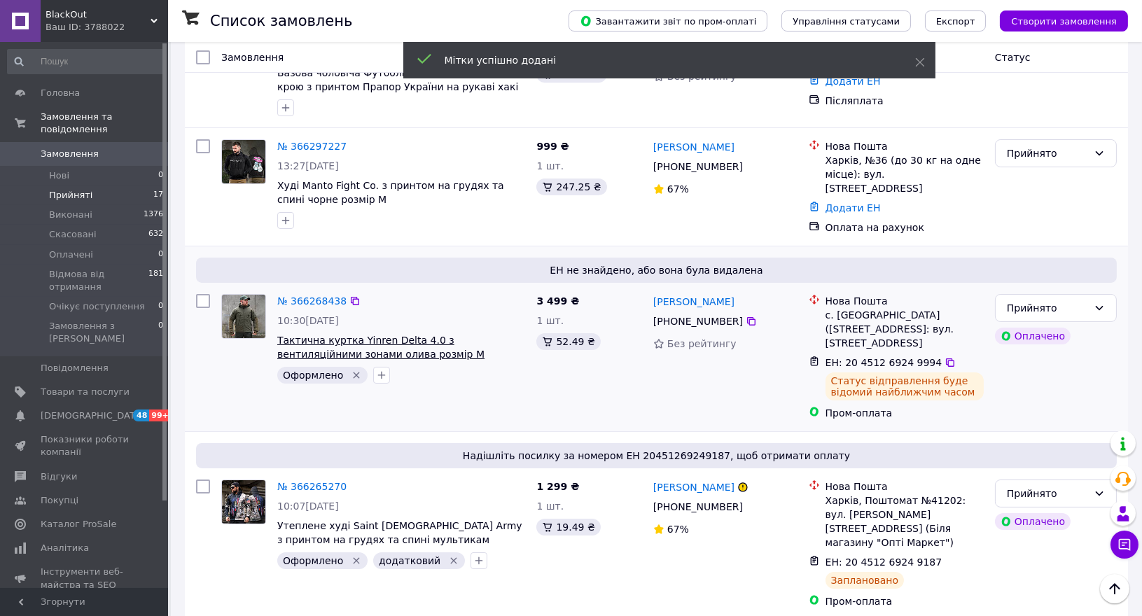
scroll to position [155, 0]
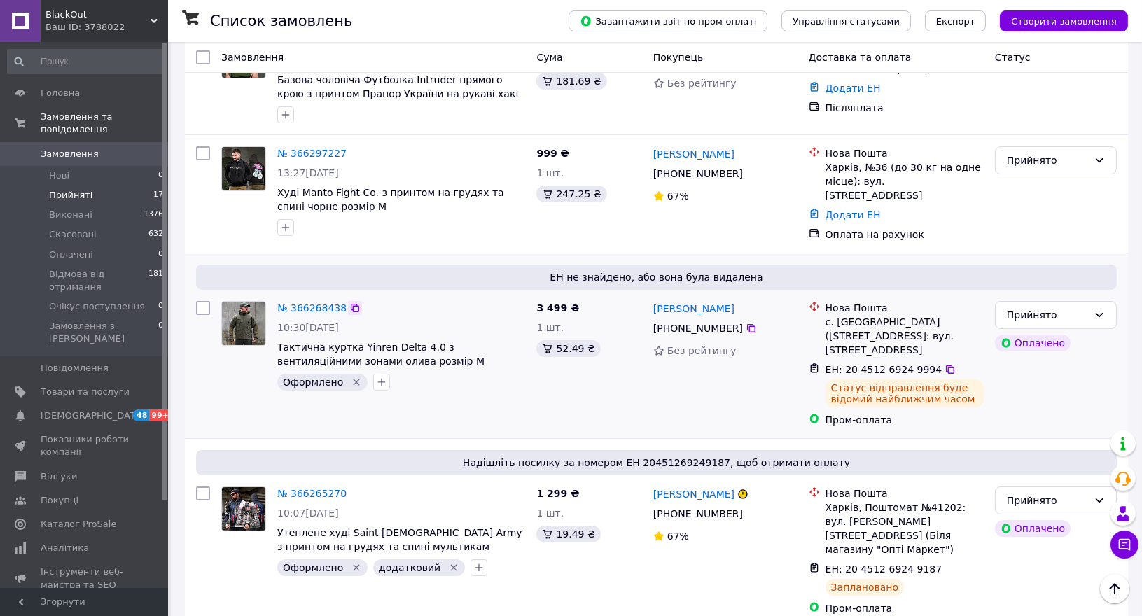
click at [351, 304] on icon at bounding box center [355, 308] width 8 height 8
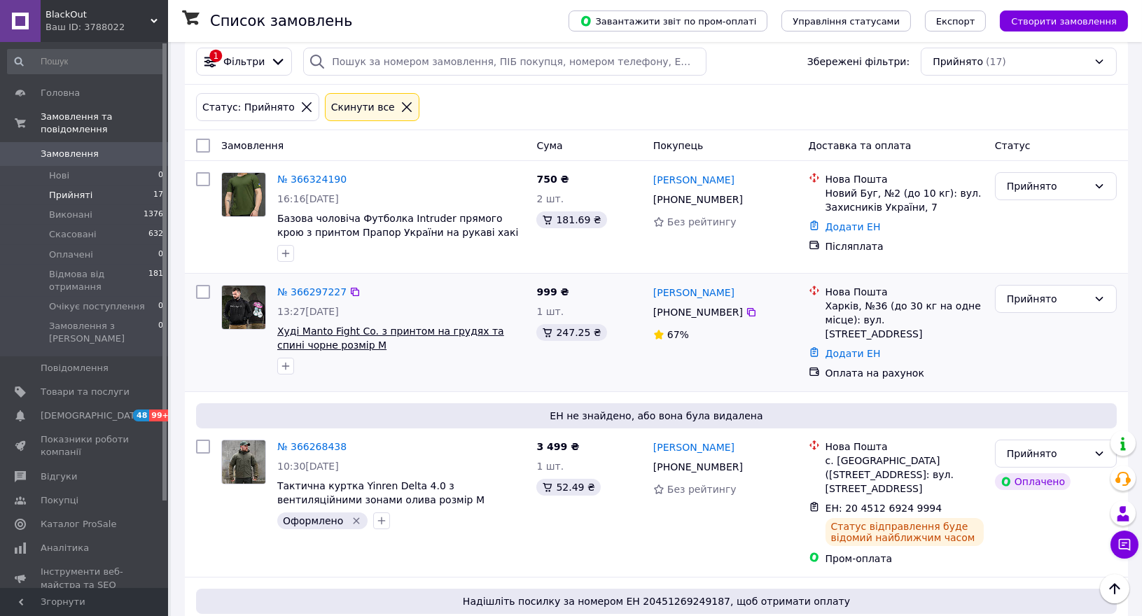
scroll to position [0, 0]
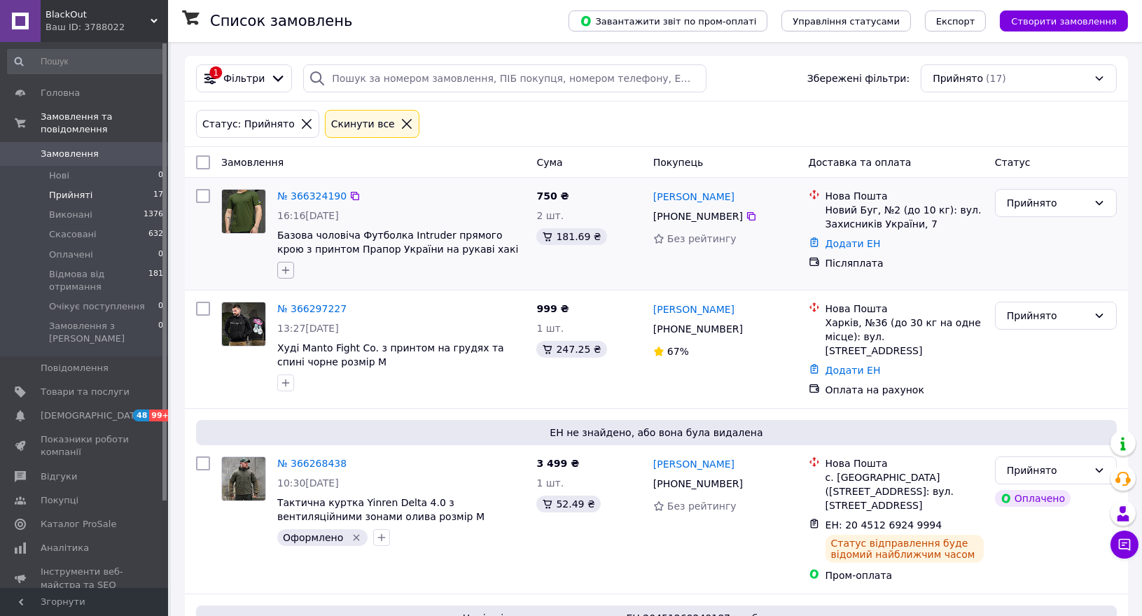
click at [286, 269] on icon "button" at bounding box center [285, 270] width 11 height 11
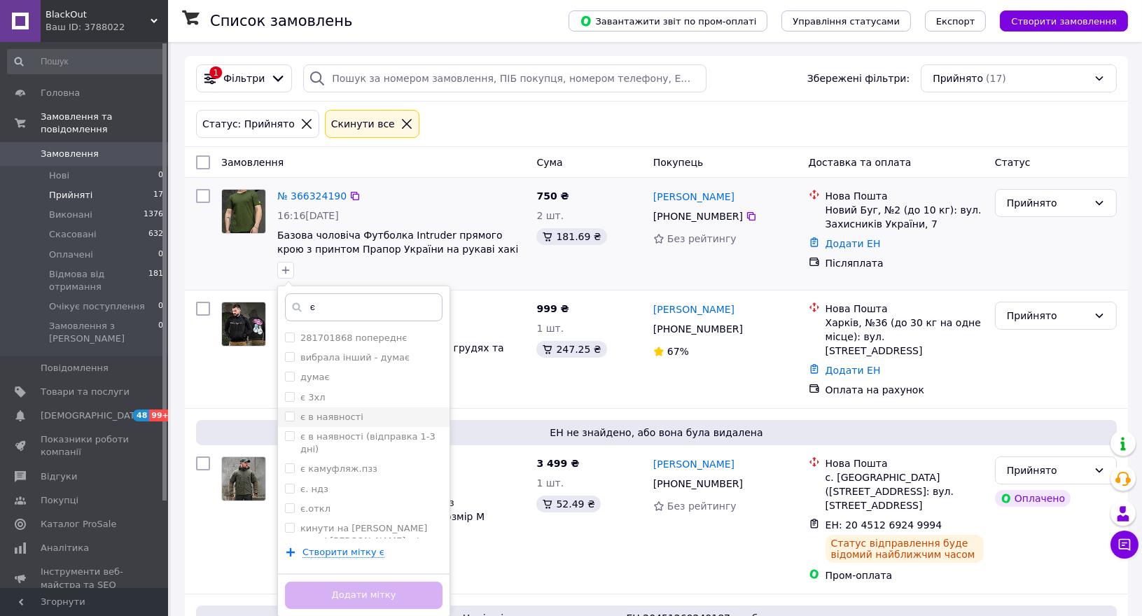
type input "є"
click at [287, 416] on input "є в наявності" at bounding box center [289, 416] width 9 height 9
checkbox input "true"
click at [372, 593] on button "Додати мітку" at bounding box center [363, 595] width 157 height 27
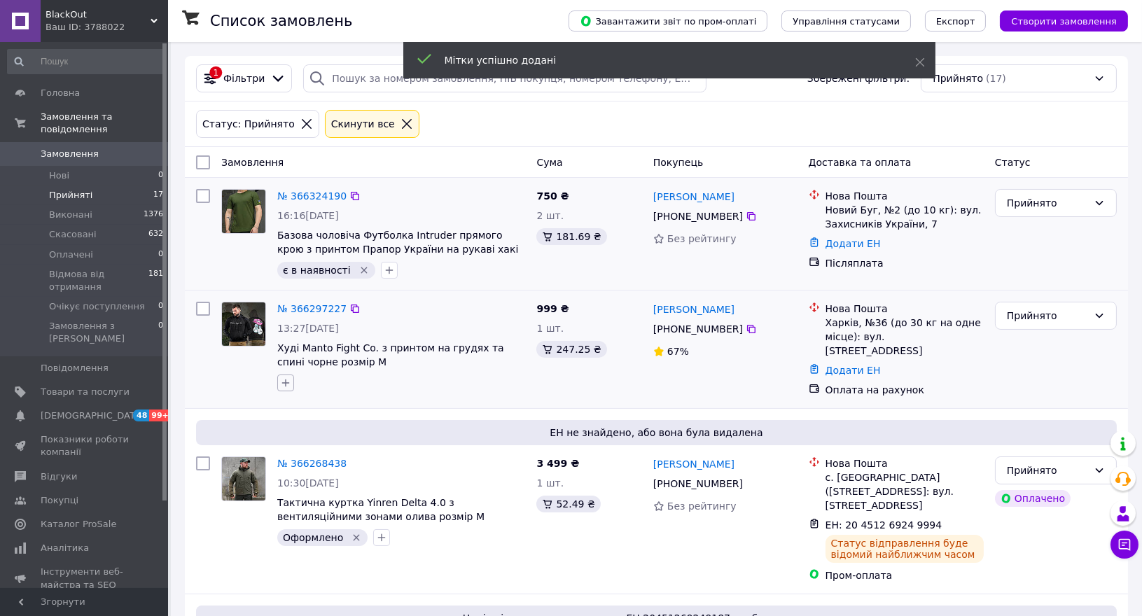
click at [289, 386] on icon "button" at bounding box center [285, 382] width 11 height 11
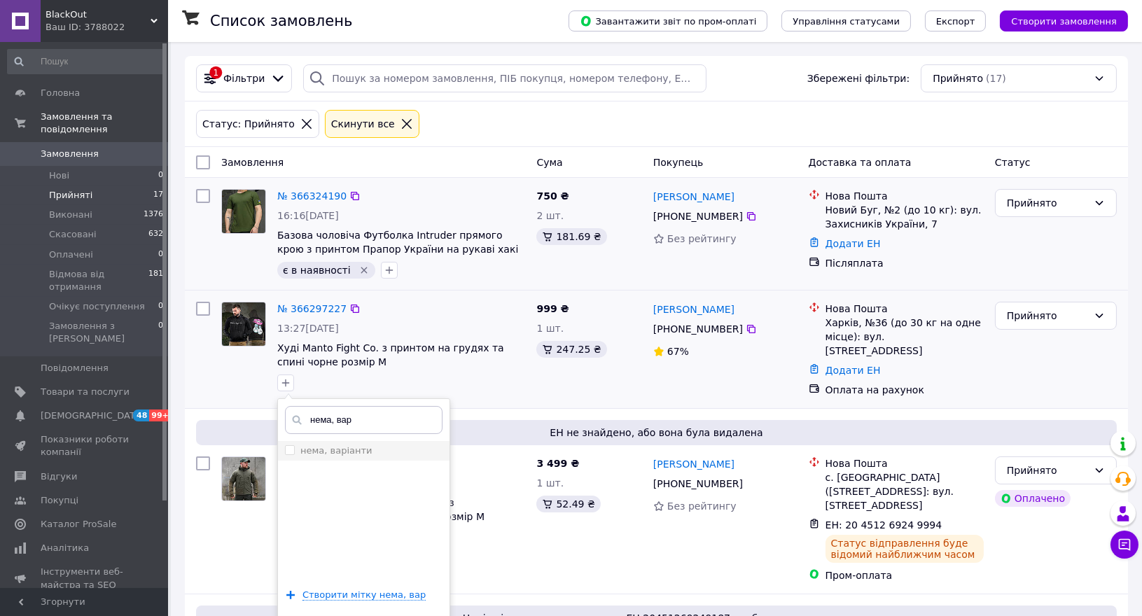
type input "нема, вар"
click at [285, 451] on input "нема, варіанти" at bounding box center [289, 449] width 9 height 9
checkbox input "true"
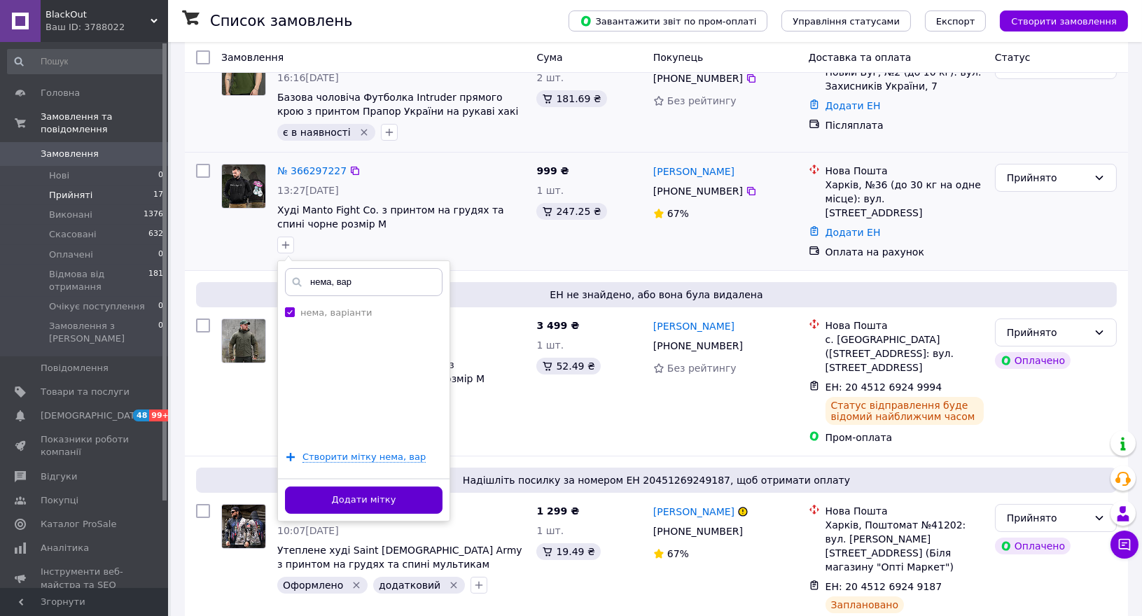
scroll to position [155, 0]
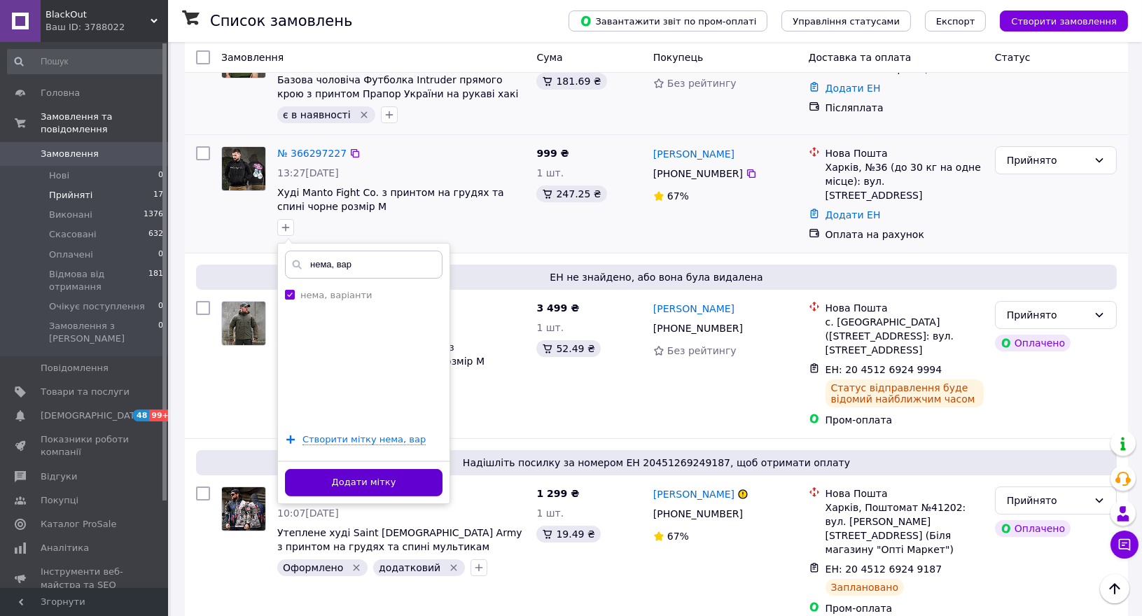
click at [346, 478] on button "Додати мітку" at bounding box center [363, 482] width 157 height 27
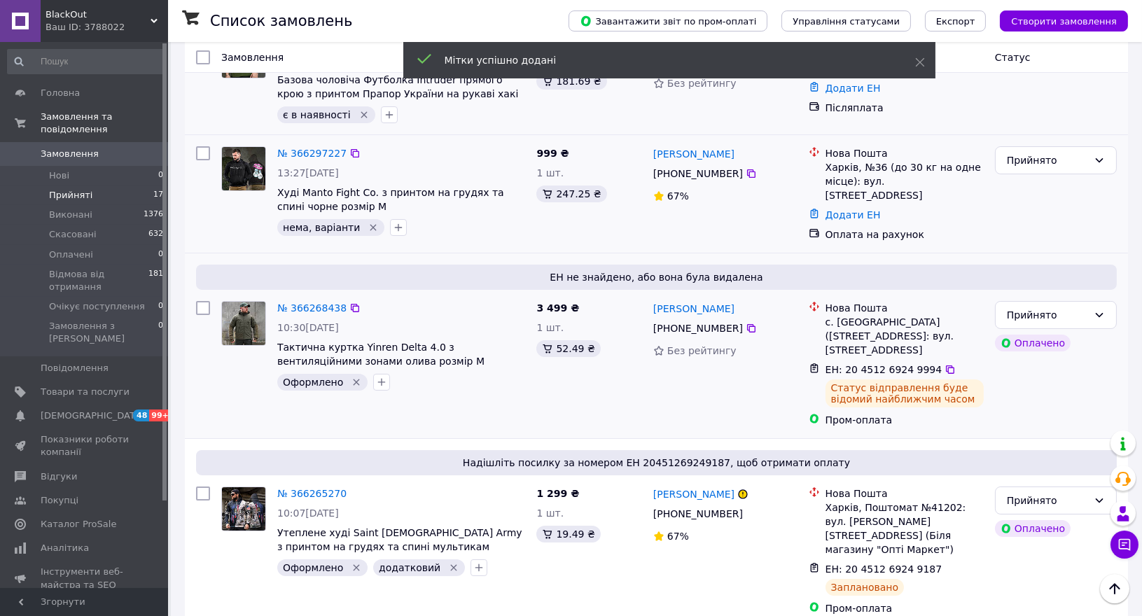
scroll to position [0, 0]
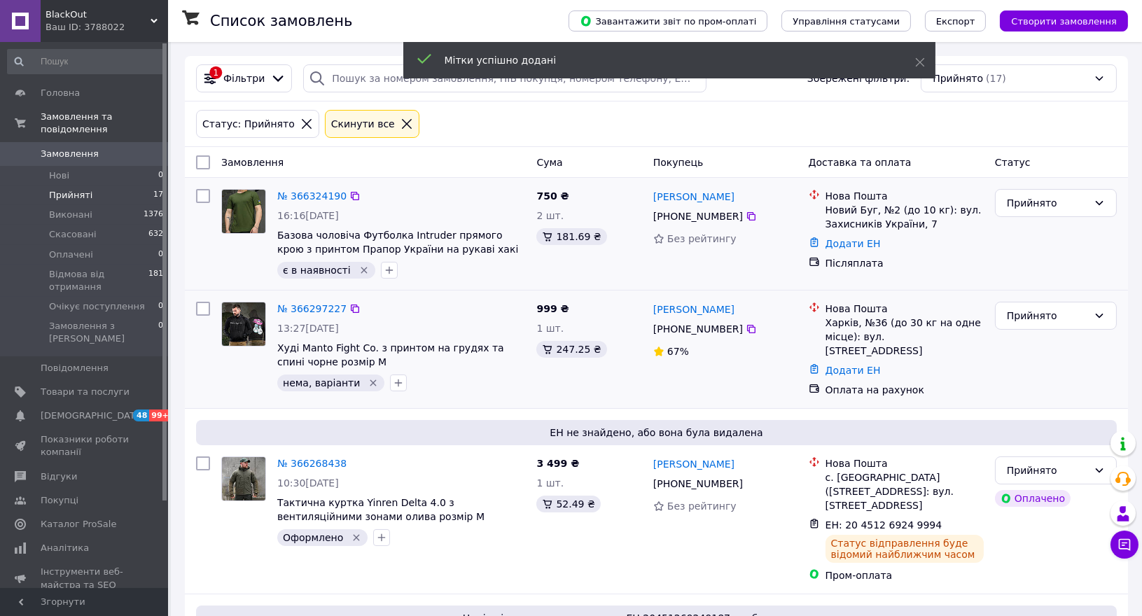
click at [127, 8] on span "BlackOut" at bounding box center [97, 14] width 105 height 13
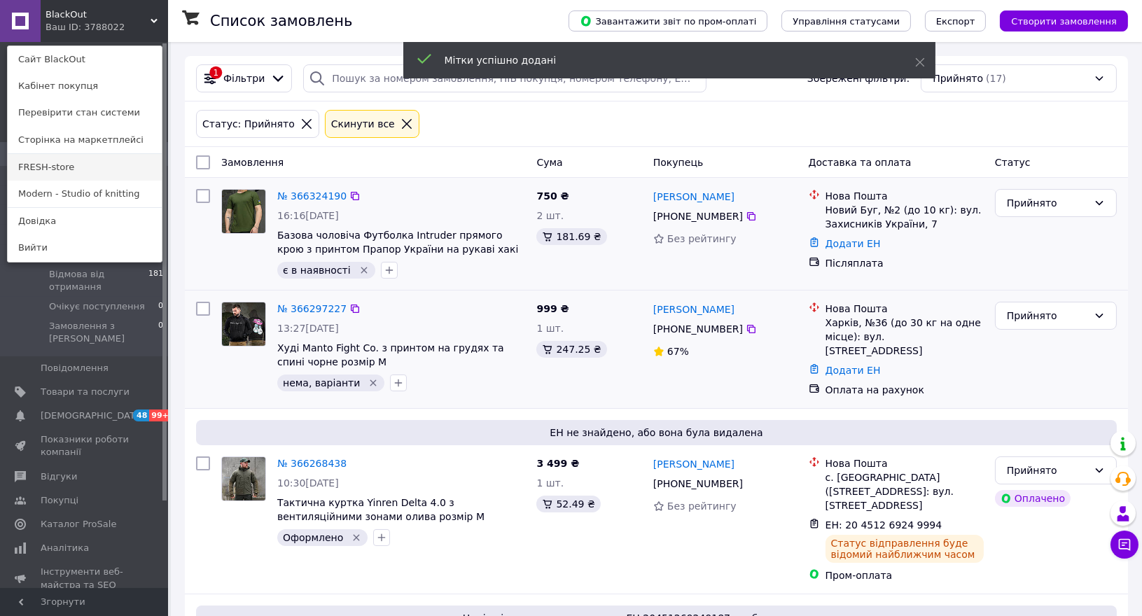
click at [59, 171] on link "FRESH-store" at bounding box center [85, 167] width 154 height 27
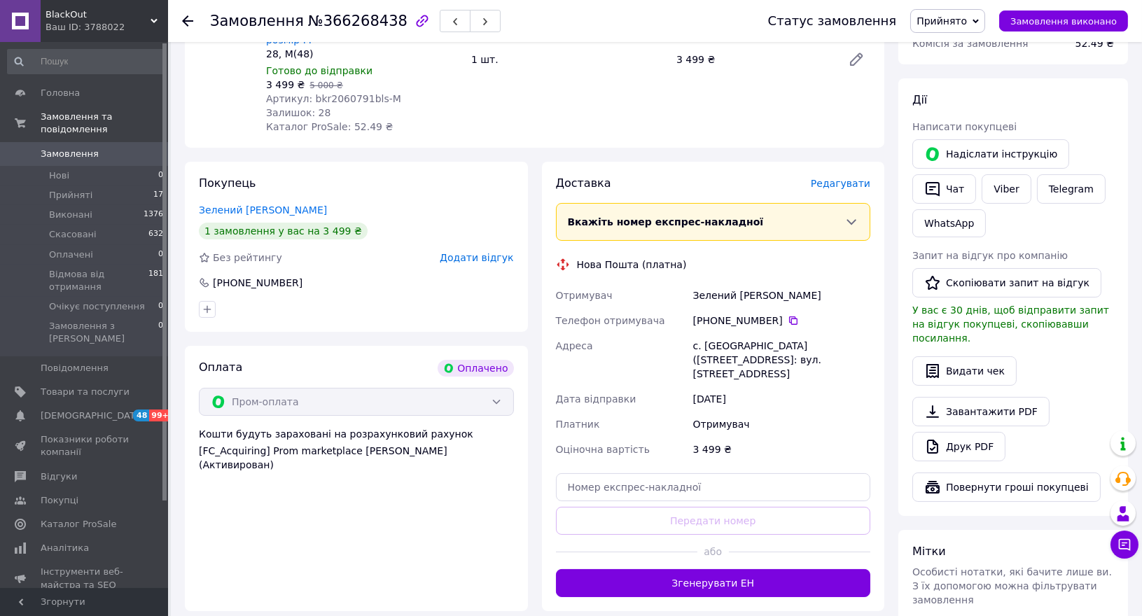
scroll to position [78, 0]
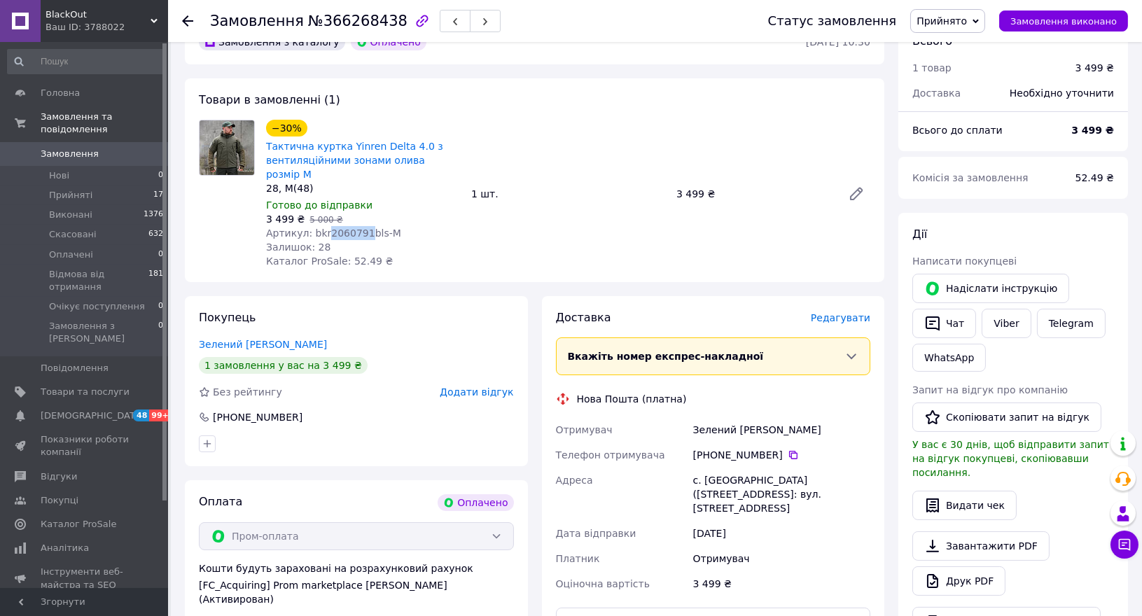
drag, startPoint x: 321, startPoint y: 217, endPoint x: 359, endPoint y: 214, distance: 38.6
click at [359, 227] on span "Артикул: bkr2060791bls-M" at bounding box center [333, 232] width 135 height 11
copy span "2060791"
copy div "0 75 613 77 95"
drag, startPoint x: 772, startPoint y: 439, endPoint x: 710, endPoint y: 440, distance: 61.6
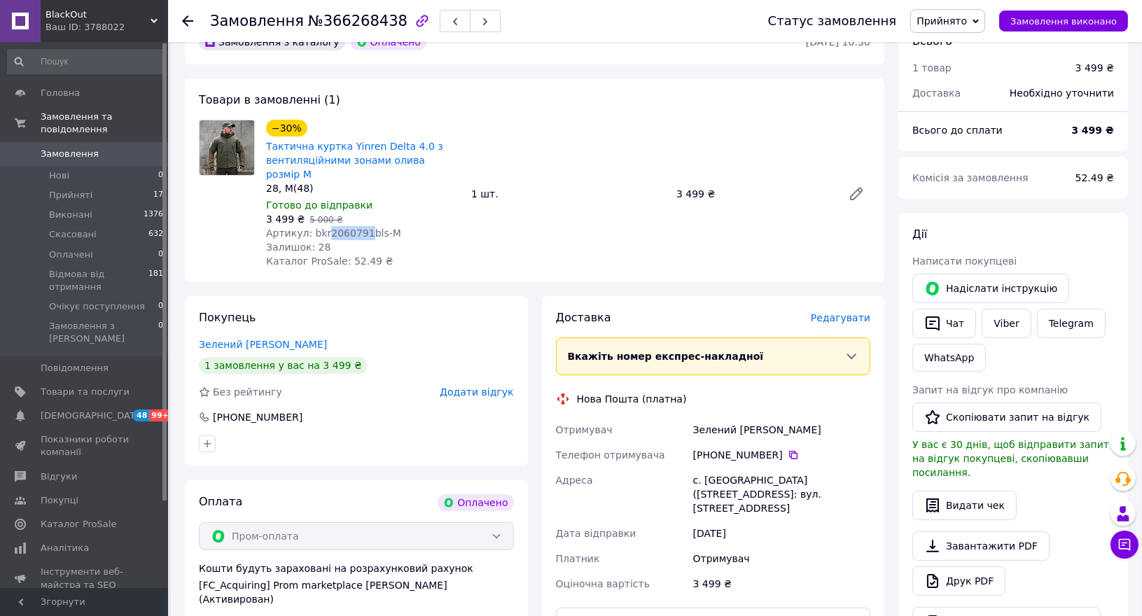
click at [710, 448] on div "[PHONE_NUMBER]" at bounding box center [781, 455] width 177 height 14
drag, startPoint x: 766, startPoint y: 416, endPoint x: 688, endPoint y: 415, distance: 78.4
click at [688, 417] on div "Отримувач Зелений [PERSON_NAME] Телефон отримувача [PHONE_NUMBER]   Адреса с. […" at bounding box center [713, 506] width 321 height 179
copy div "Отримувач Зелений [PERSON_NAME]"
drag, startPoint x: 322, startPoint y: 221, endPoint x: 358, endPoint y: 218, distance: 35.8
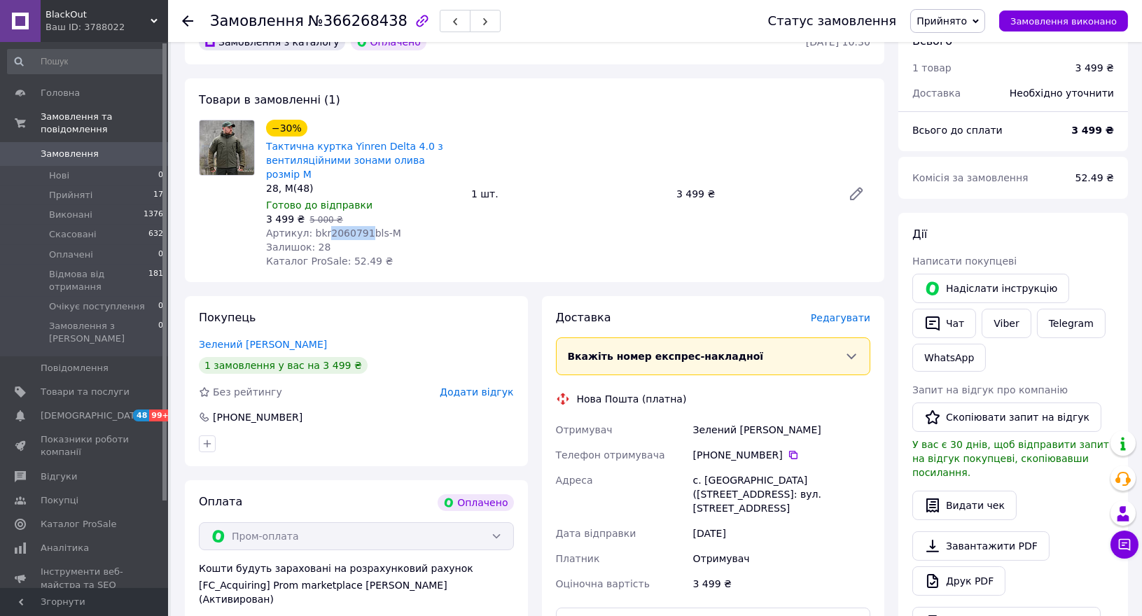
click at [358, 227] on span "Артикул: bkr2060791bls-M" at bounding box center [333, 232] width 135 height 11
copy span "2060791"
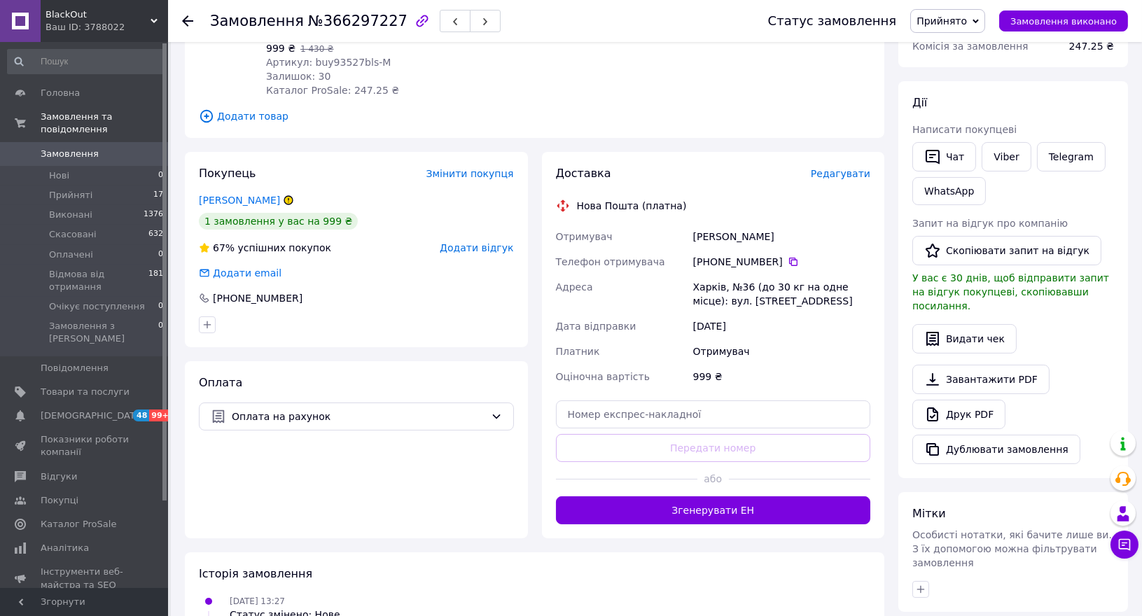
scroll to position [62, 0]
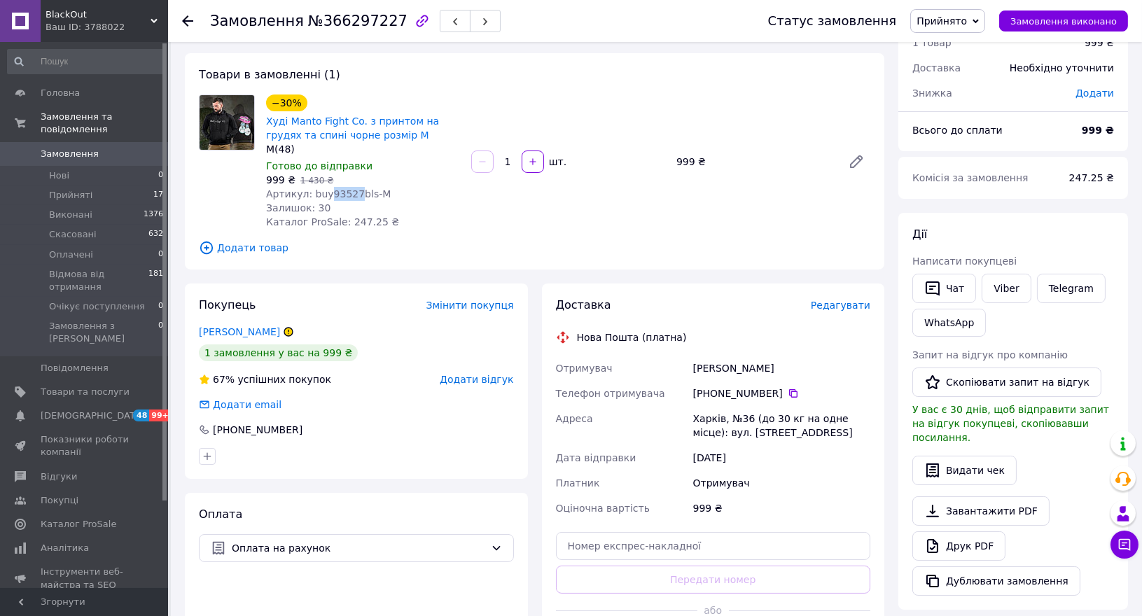
drag, startPoint x: 323, startPoint y: 197, endPoint x: 351, endPoint y: 197, distance: 28.0
click at [351, 197] on span "Артикул: buy93527bls-M" at bounding box center [328, 193] width 125 height 11
copy span "93527"
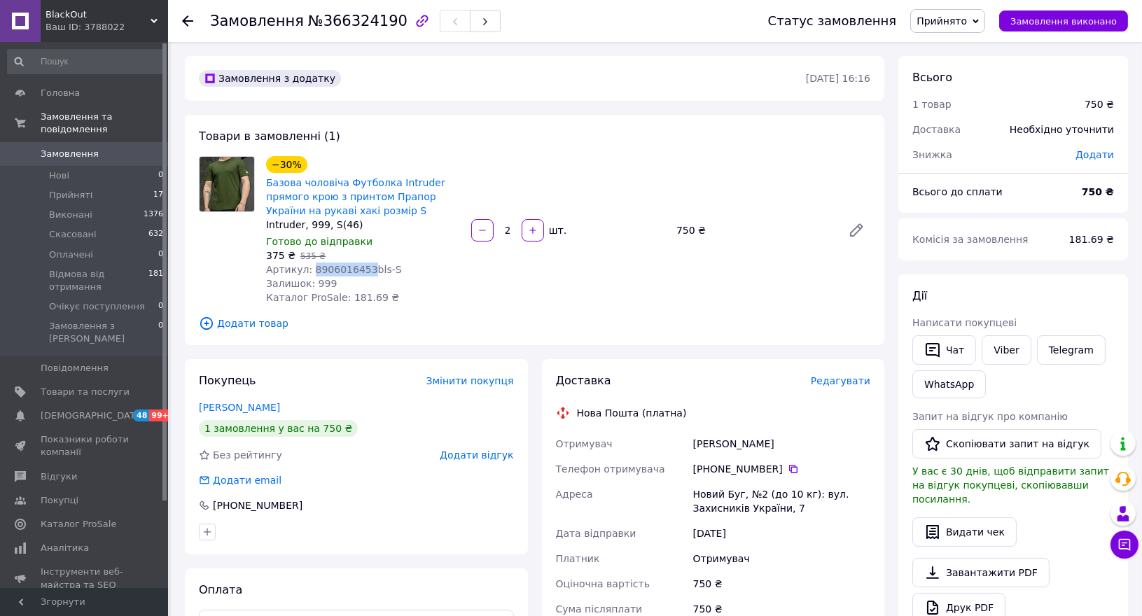
copy span "8906016453"
drag, startPoint x: 307, startPoint y: 269, endPoint x: 358, endPoint y: 268, distance: 51.1
click at [358, 268] on span "Артикул: 8906016453bls-S" at bounding box center [334, 269] width 136 height 11
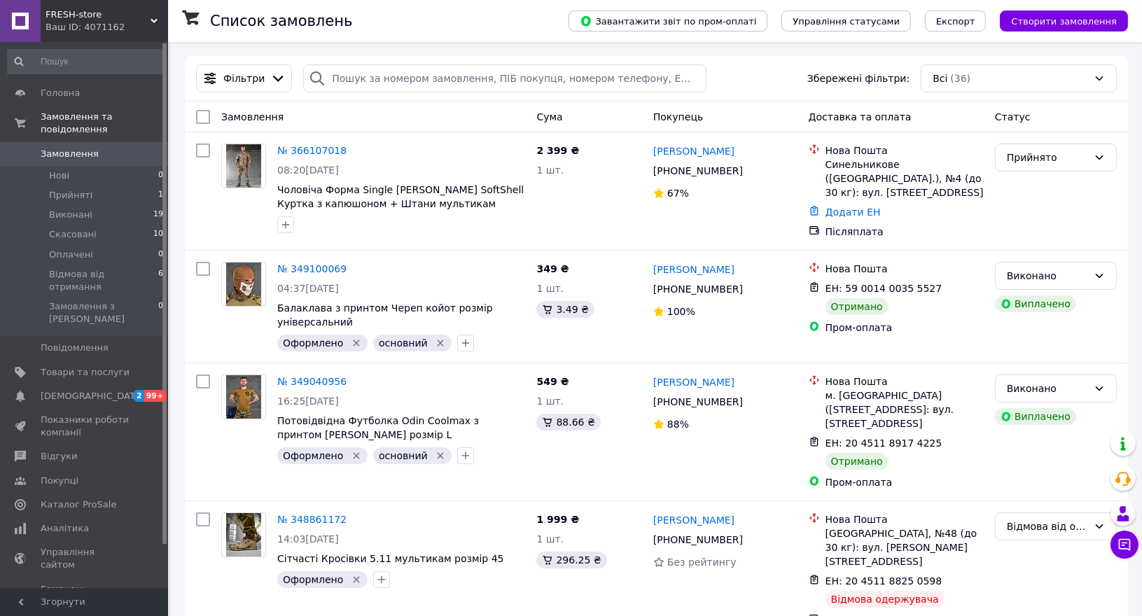
click at [150, 29] on div "Ваш ID: 4071162" at bounding box center [106, 27] width 122 height 13
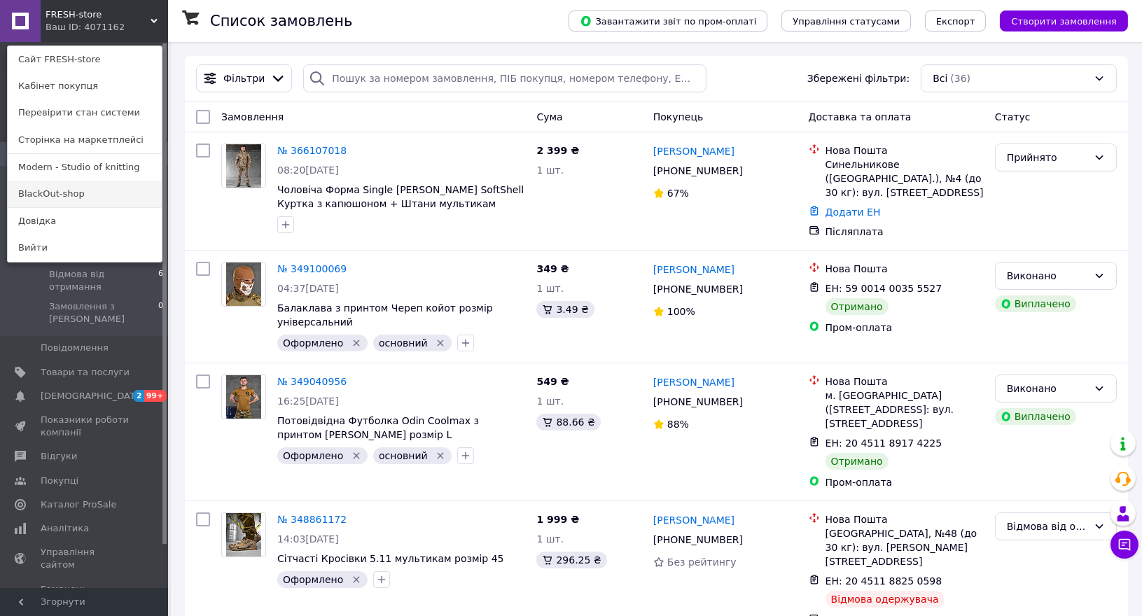
click at [69, 190] on link "BlackOut-shop" at bounding box center [85, 194] width 154 height 27
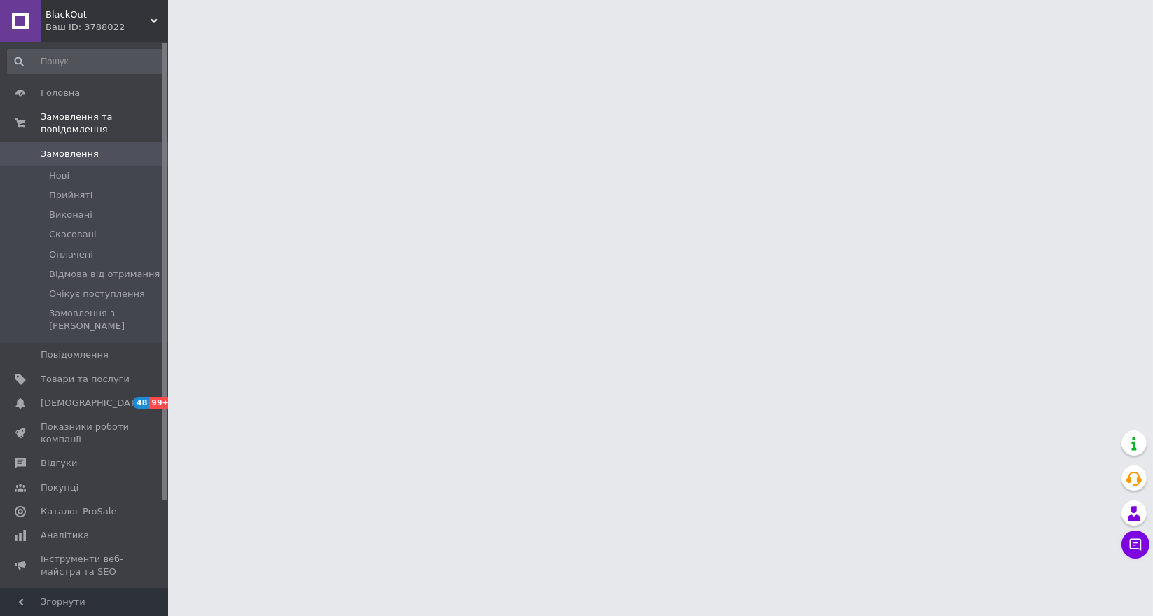
click at [144, 26] on div "Ваш ID: 3788022" at bounding box center [106, 27] width 122 height 13
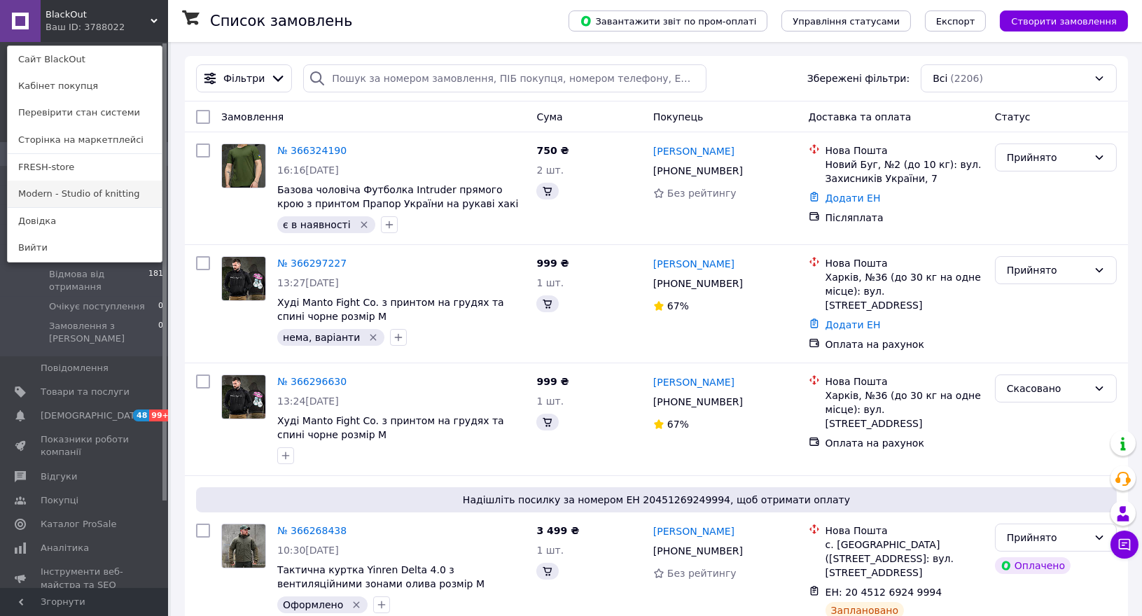
click at [58, 195] on link "Modern - Studio of knitting" at bounding box center [85, 194] width 154 height 27
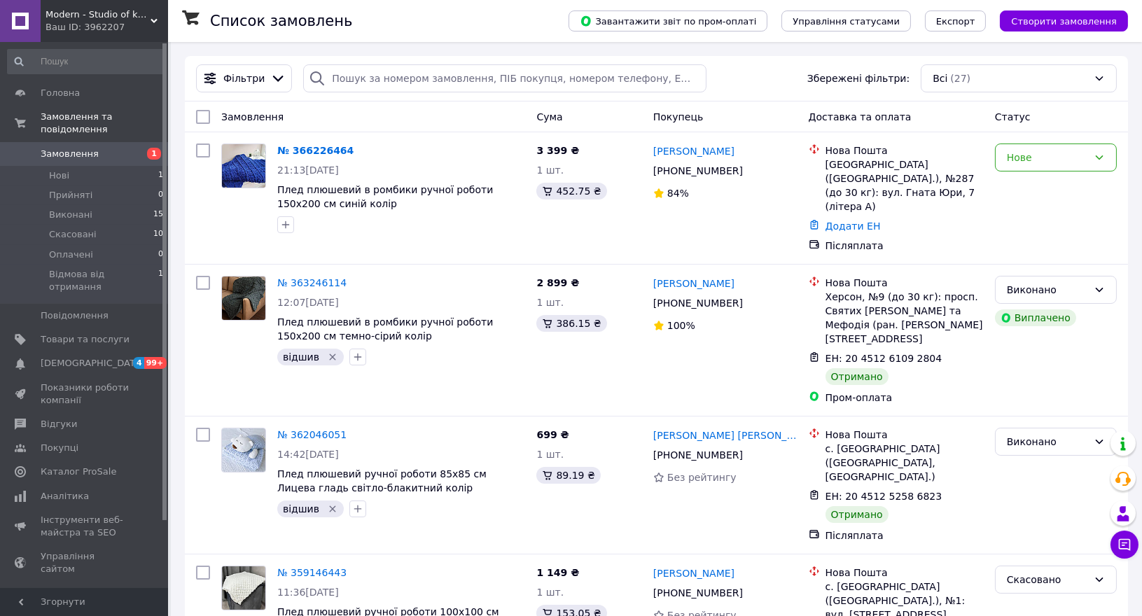
click at [156, 24] on icon at bounding box center [153, 20] width 7 height 7
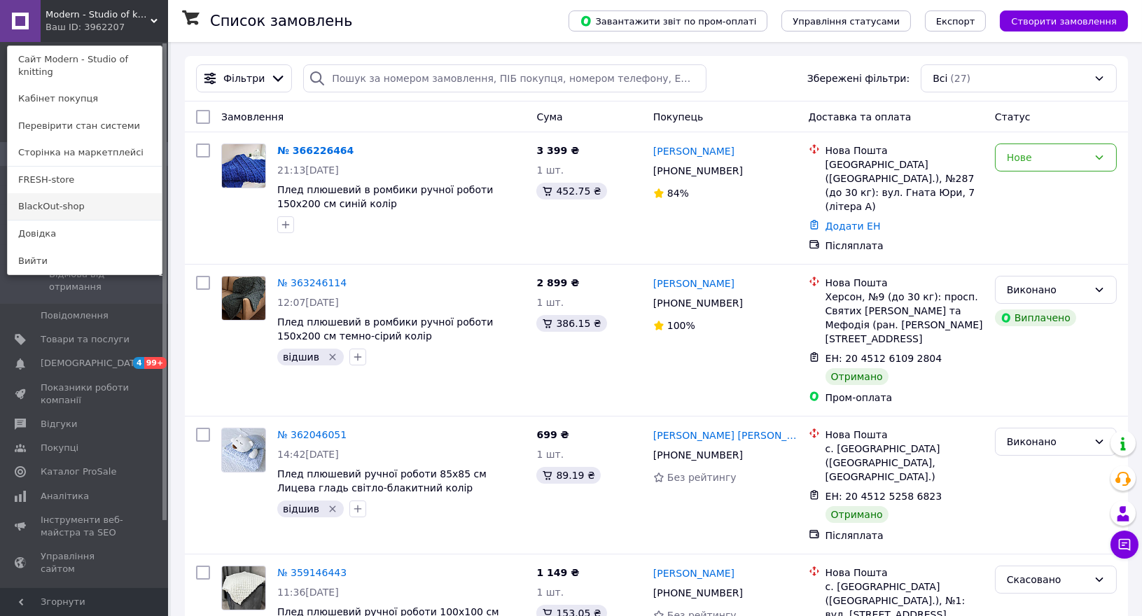
click at [49, 193] on link "BlackOut-shop" at bounding box center [85, 206] width 154 height 27
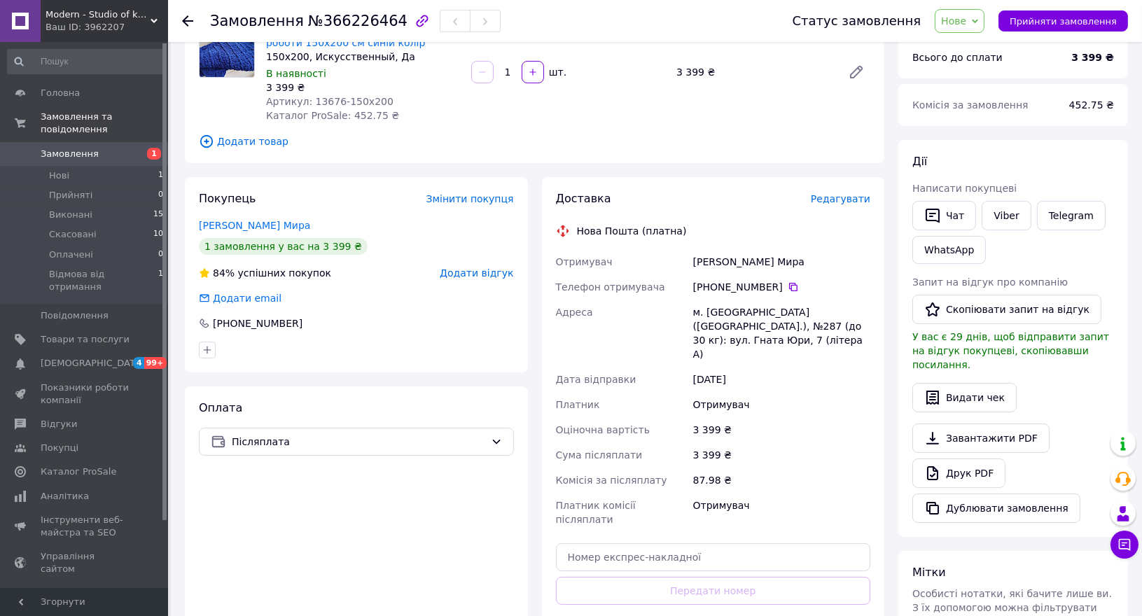
scroll to position [155, 0]
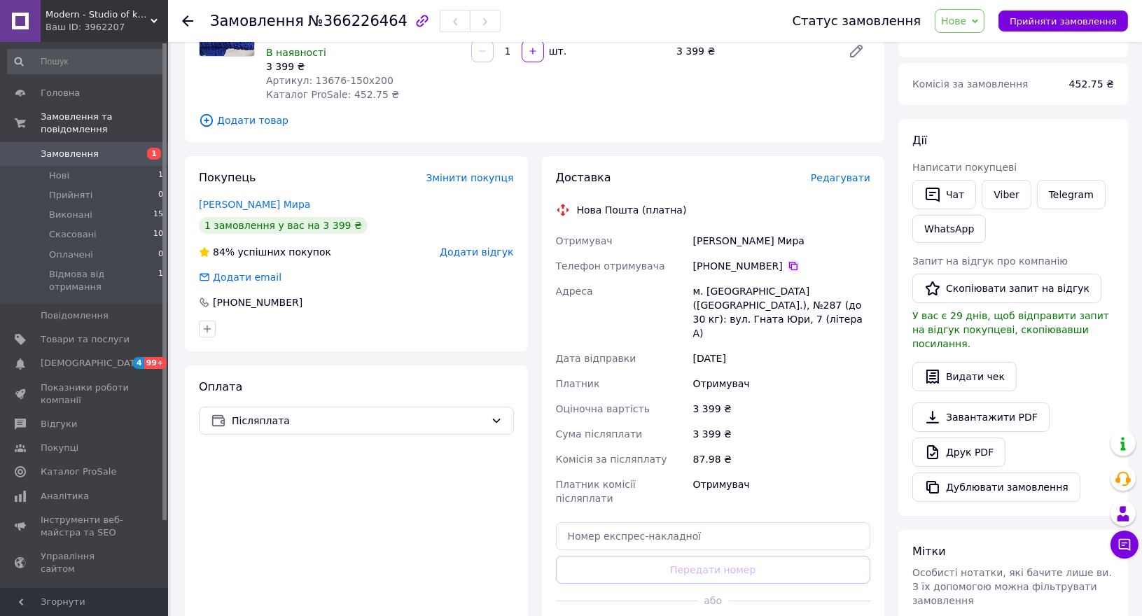
click at [789, 269] on icon at bounding box center [793, 266] width 8 height 8
click at [217, 353] on div "Покупець Змінити покупця Лымар Мира 1 замовлення у вас на 3 399 ₴ 84% успішних …" at bounding box center [356, 408] width 343 height 504
drag, startPoint x: 832, startPoint y: 304, endPoint x: 690, endPoint y: 295, distance: 141.6
click at [690, 295] on div "м. Київ (Київська обл.), №287 (до 30 кг): вул. Гната Юри, 7 (літера А)" at bounding box center [781, 312] width 183 height 67
copy div "м. Київ (Київська обл.), №287 (до 30 кг): вул. Гната Юри, 7 (літера А)"
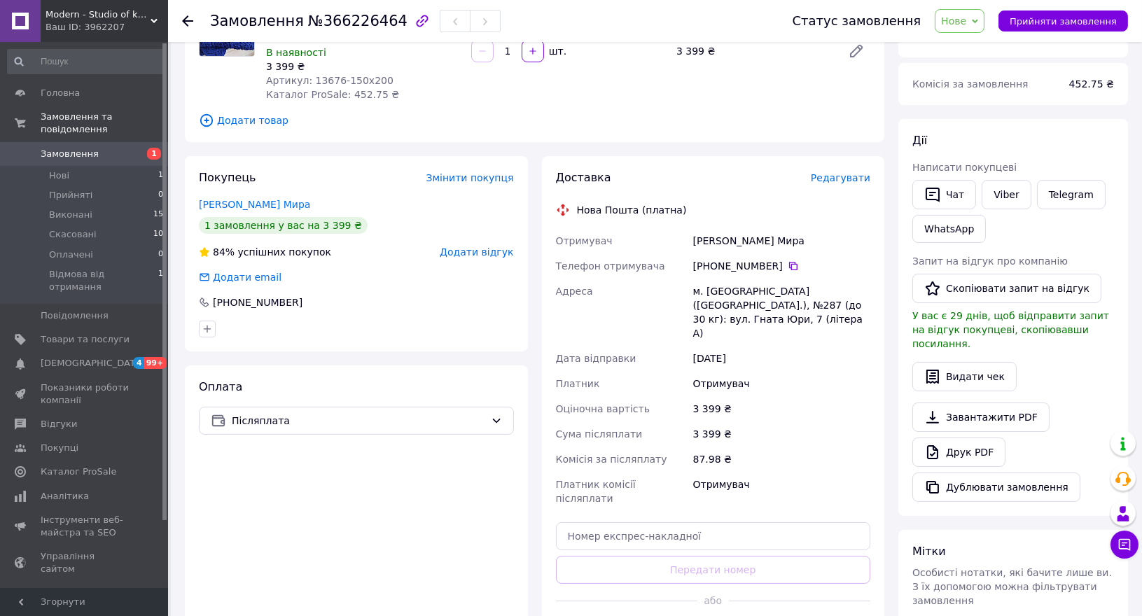
drag, startPoint x: 247, startPoint y: 349, endPoint x: 273, endPoint y: 333, distance: 30.1
click at [247, 349] on div "Покупець Змінити покупця Лымар Мира 1 замовлення у вас на 3 399 ₴ 84% успішних …" at bounding box center [356, 253] width 343 height 195
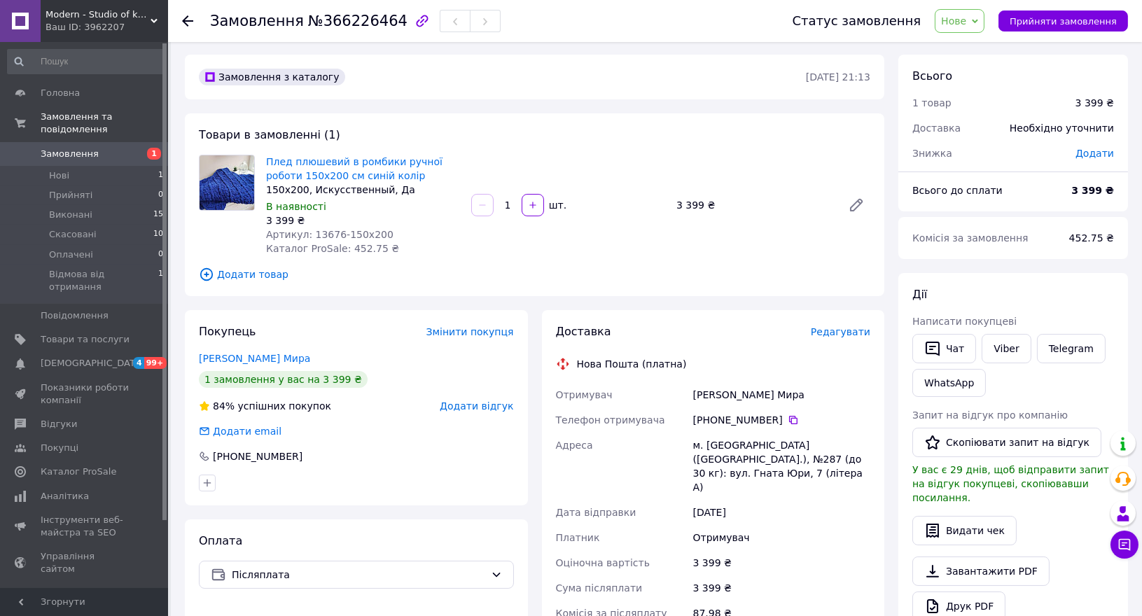
scroll to position [0, 0]
drag, startPoint x: 385, startPoint y: 174, endPoint x: 262, endPoint y: 154, distance: 124.7
click at [262, 154] on div "Плед плюшевий в ромбики ручної роботи 150х200 см синій колір 150х200, Искусстве…" at bounding box center [362, 206] width 205 height 106
copy link "Плед плюшевий в ромбики ручної роботи 150х200 см синій колір"
click at [244, 183] on img at bounding box center [226, 184] width 55 height 55
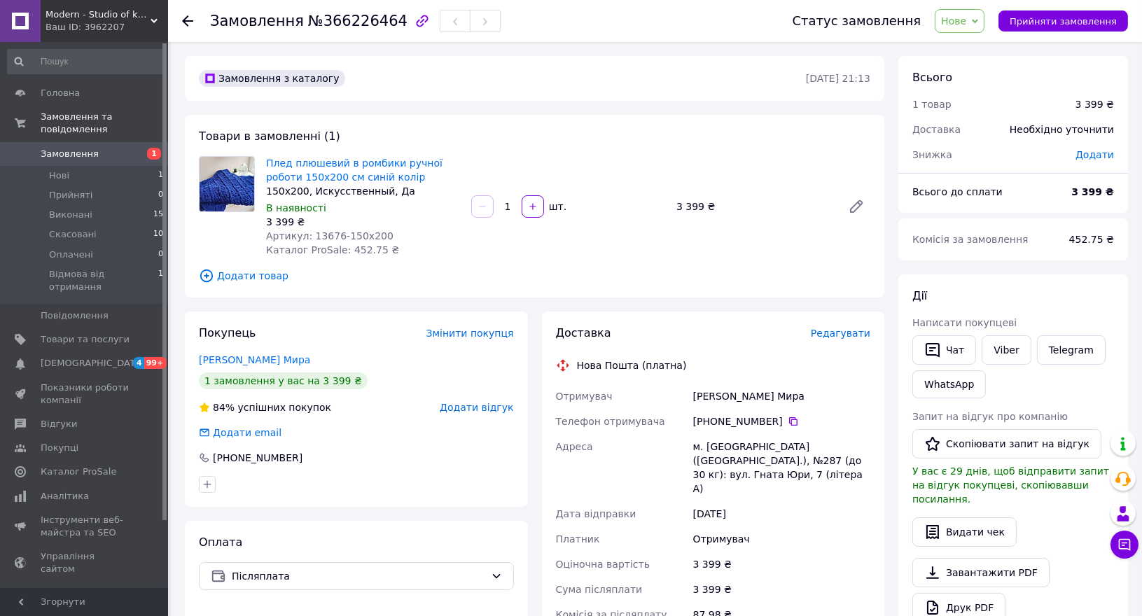
click at [268, 13] on span "Замовлення" at bounding box center [257, 21] width 94 height 17
drag, startPoint x: 380, startPoint y: 24, endPoint x: 315, endPoint y: 17, distance: 65.4
click at [315, 17] on span "№366226464" at bounding box center [357, 21] width 99 height 17
copy span "366226464"
click at [316, 167] on link "Плед плюшевий в ромбики ручної роботи 150х200 см синій колір" at bounding box center [354, 169] width 176 height 25
